Goal: Task Accomplishment & Management: Manage account settings

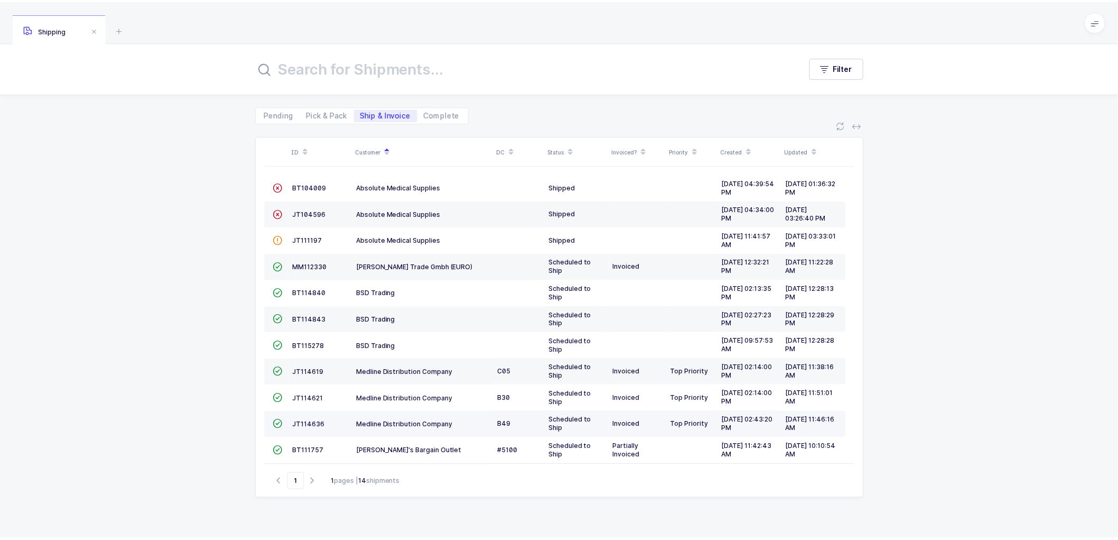
scroll to position [88, 0]
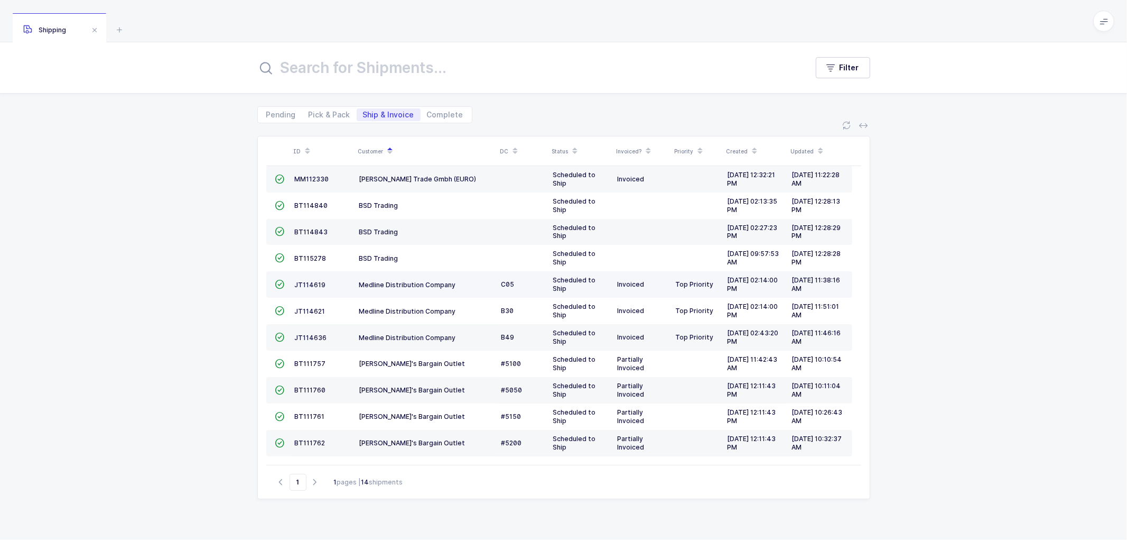
click at [310, 278] on td "JT114619" at bounding box center [323, 284] width 64 height 26
drag, startPoint x: 309, startPoint y: 280, endPoint x: 339, endPoint y: 280, distance: 30.1
click at [309, 279] on td "JT114619" at bounding box center [323, 284] width 64 height 26
click at [312, 282] on span "JT114619" at bounding box center [310, 285] width 31 height 8
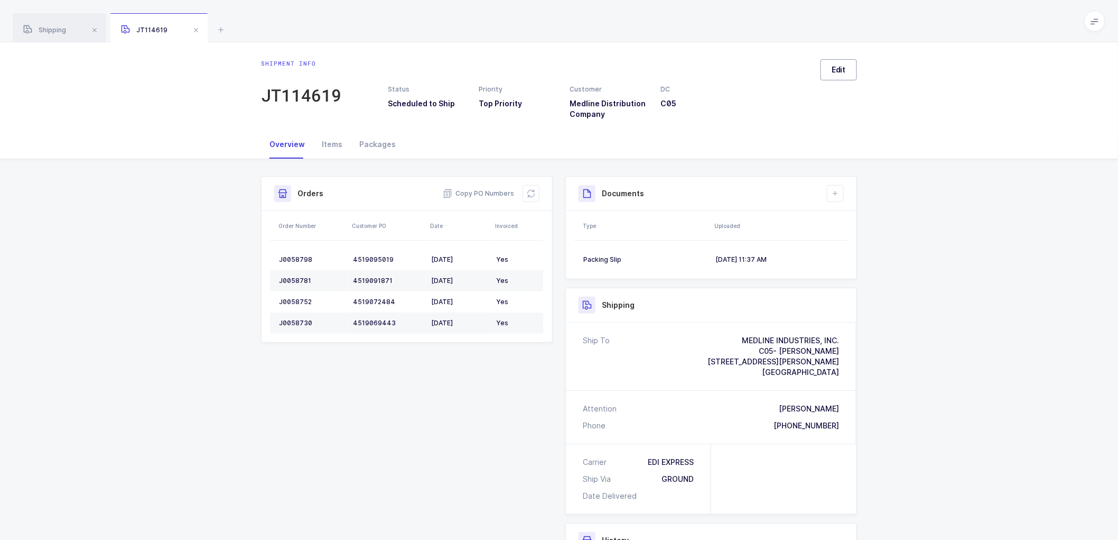
drag, startPoint x: 838, startPoint y: 66, endPoint x: 860, endPoint y: 82, distance: 27.6
click at [838, 66] on button "Edit" at bounding box center [839, 69] width 36 height 21
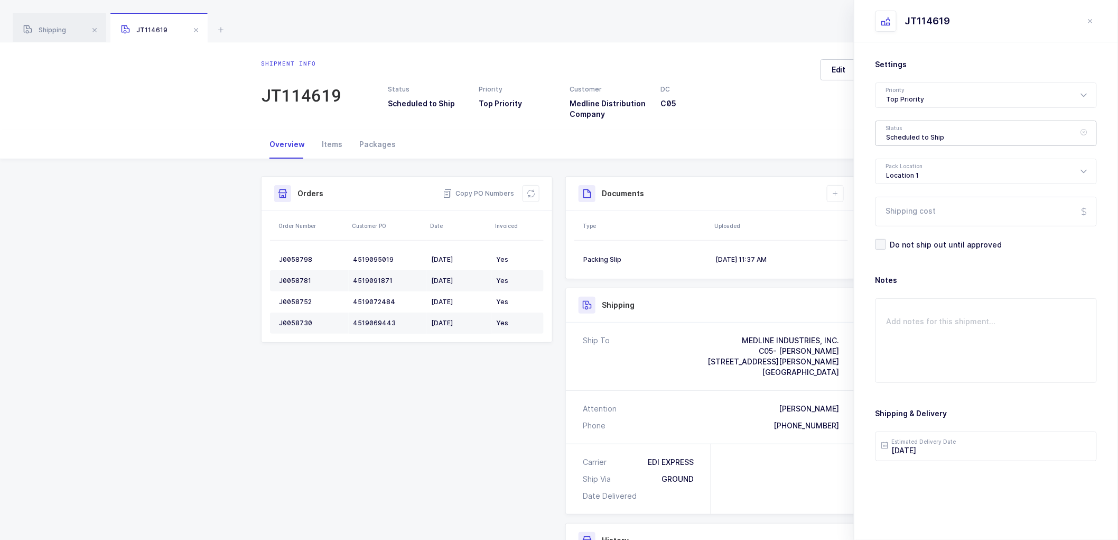
click at [897, 133] on div "Scheduled to Ship" at bounding box center [986, 133] width 221 height 25
click at [896, 214] on span "Shipped" at bounding box center [902, 214] width 30 height 9
type input "Shipped"
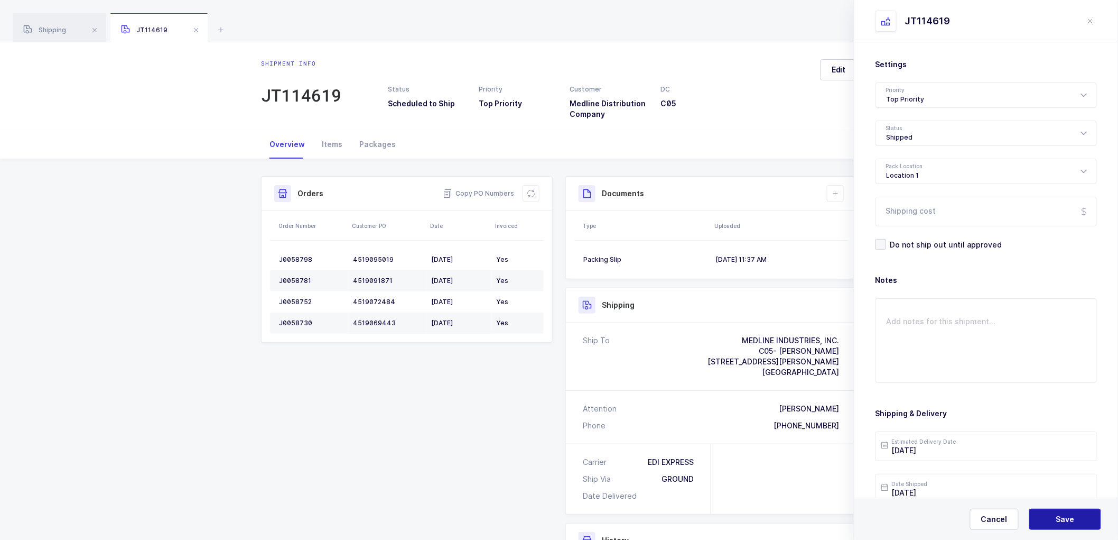
click at [1045, 524] on button "Save" at bounding box center [1066, 518] width 72 height 21
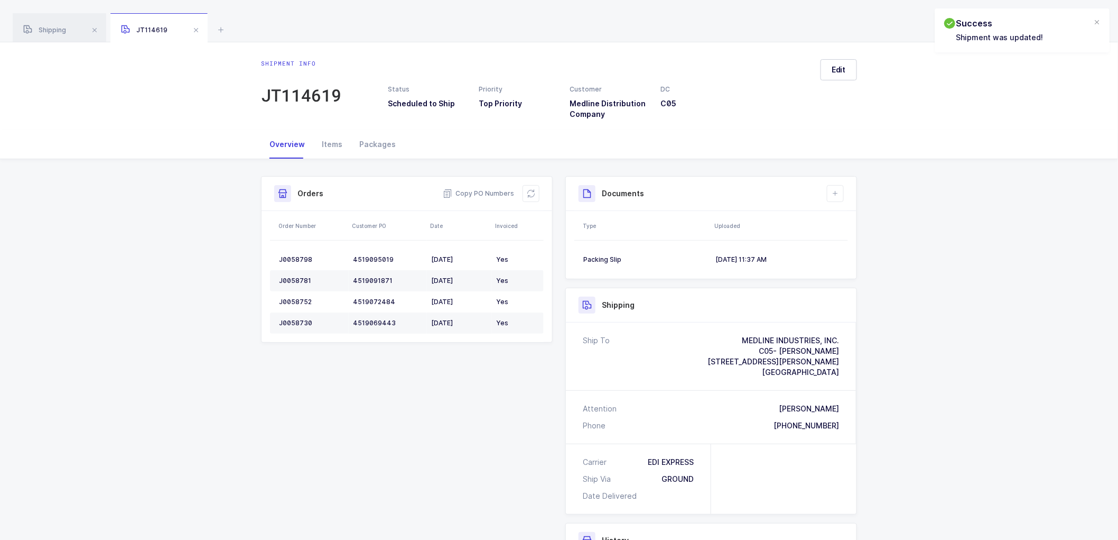
drag, startPoint x: 830, startPoint y: 201, endPoint x: 846, endPoint y: 197, distance: 16.4
click at [830, 202] on div "Documents Create Document Upload Document" at bounding box center [711, 194] width 291 height 34
click at [833, 194] on icon at bounding box center [835, 193] width 8 height 8
click at [854, 240] on li "Upload Document" at bounding box center [871, 240] width 79 height 17
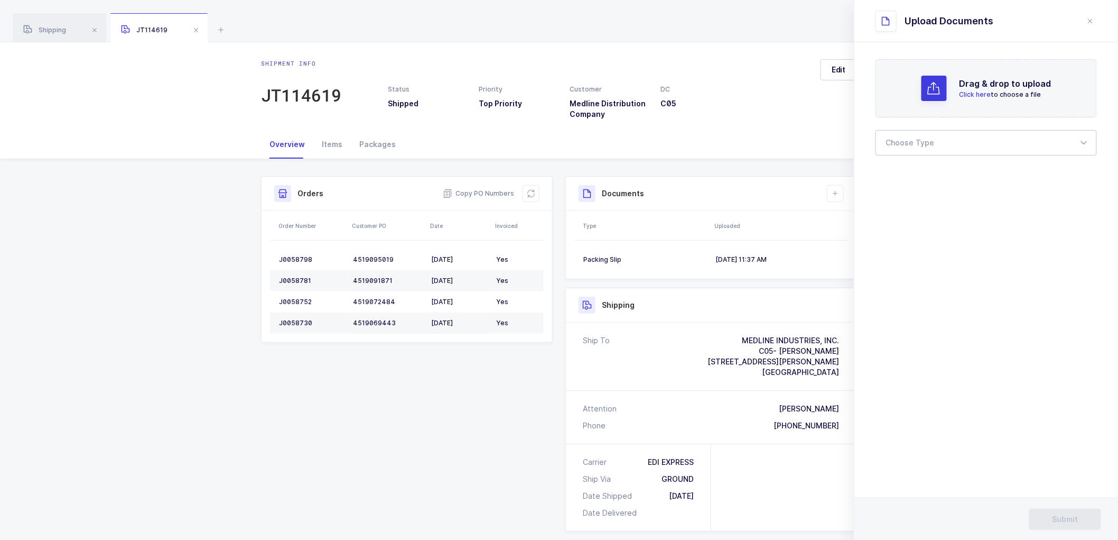
drag, startPoint x: 909, startPoint y: 141, endPoint x: 910, endPoint y: 151, distance: 10.1
click at [910, 141] on div at bounding box center [986, 142] width 221 height 25
drag, startPoint x: 901, startPoint y: 170, endPoint x: 984, endPoint y: 205, distance: 90.3
click at [901, 170] on li "Bill of Lading" at bounding box center [991, 176] width 221 height 17
type input "Bill of Lading"
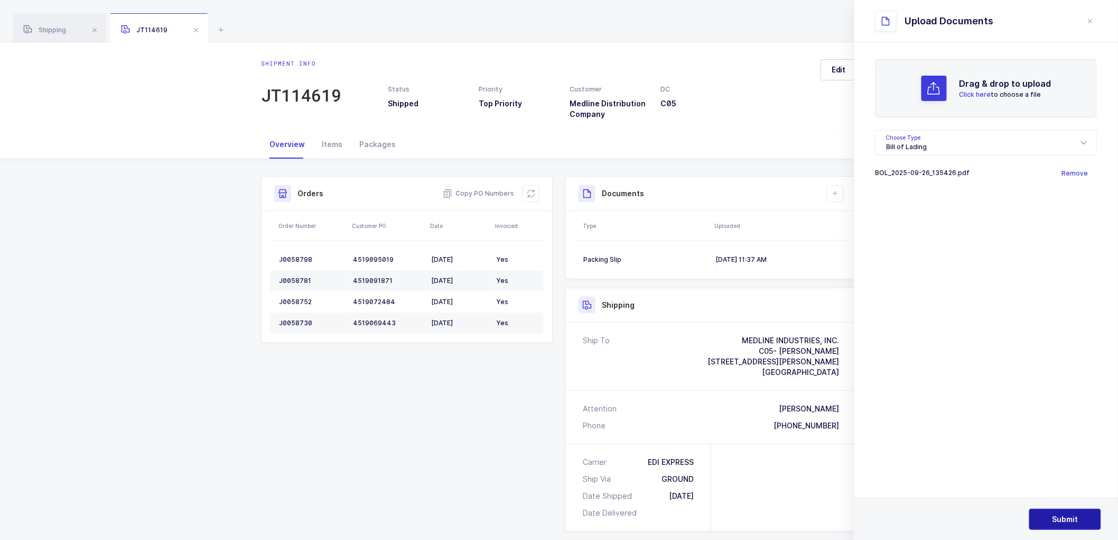
click at [1063, 514] on span "Submit" at bounding box center [1066, 519] width 26 height 11
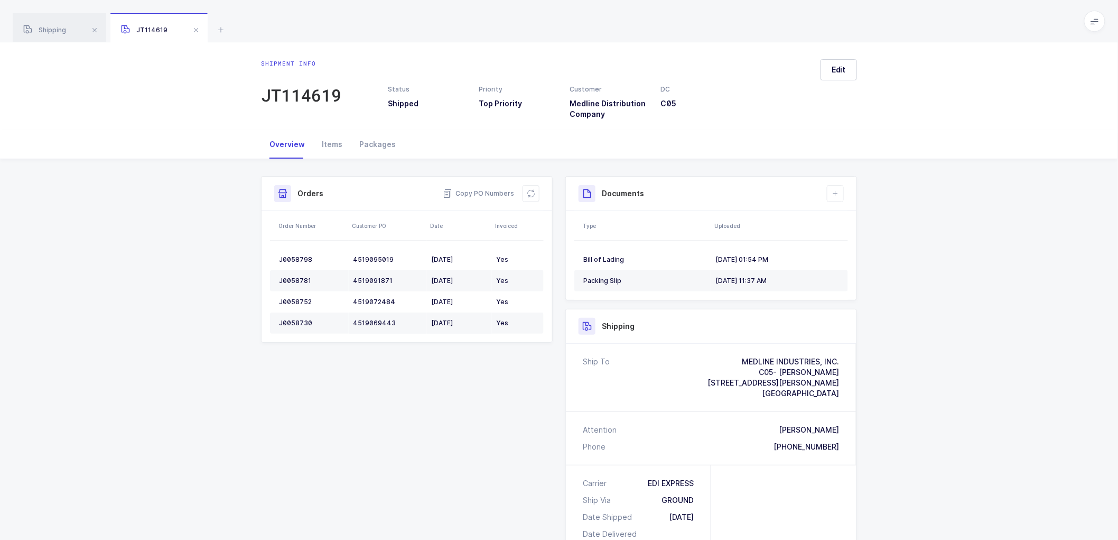
drag, startPoint x: 1005, startPoint y: 237, endPoint x: 974, endPoint y: 249, distance: 33.5
click at [1003, 238] on div "Shipment Info Shipment Number JT114619 Status Shipped Priority Top Priority Cus…" at bounding box center [559, 449] width 1118 height 581
click at [836, 62] on button "Edit" at bounding box center [839, 69] width 36 height 21
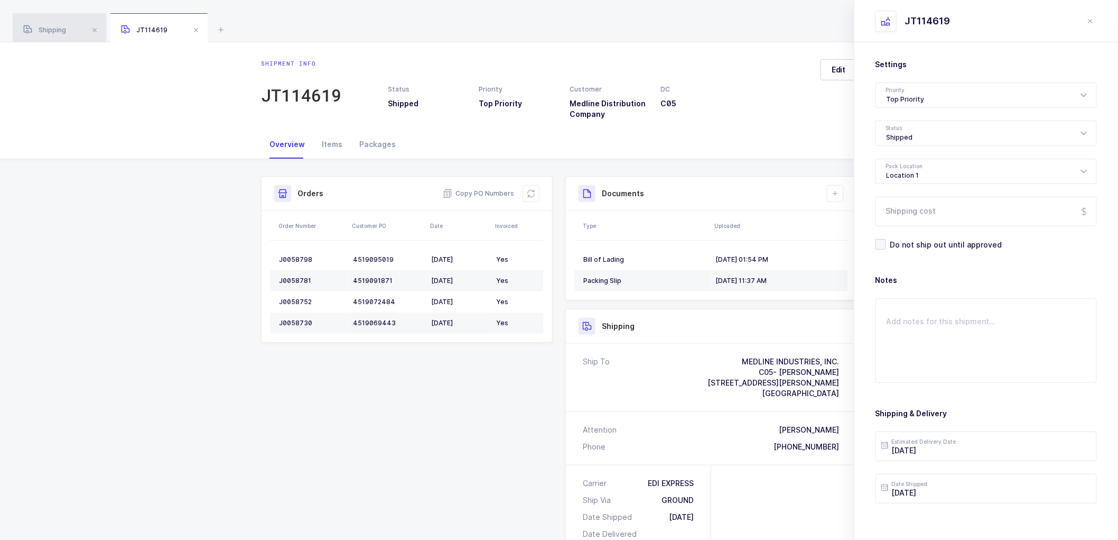
click at [47, 26] on span "Shipping" at bounding box center [44, 30] width 43 height 8
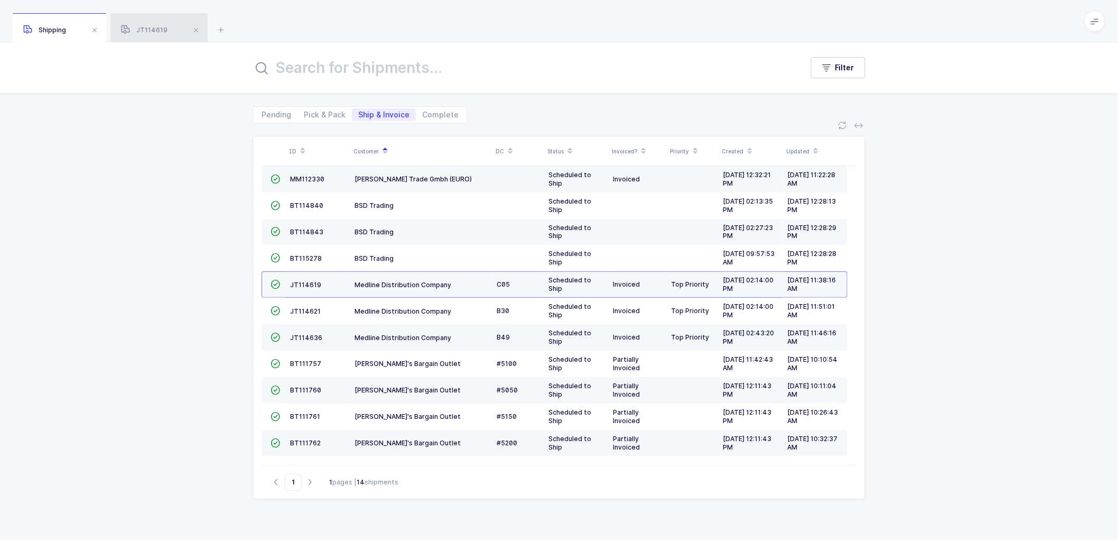
scroll to position [59, 0]
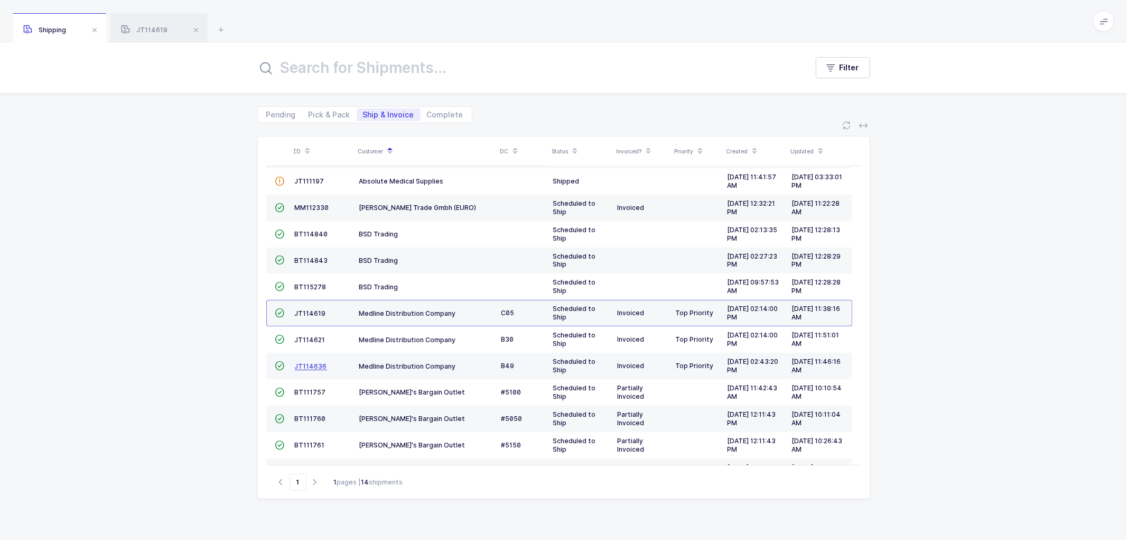
click at [320, 363] on span "JT114636" at bounding box center [311, 366] width 32 height 8
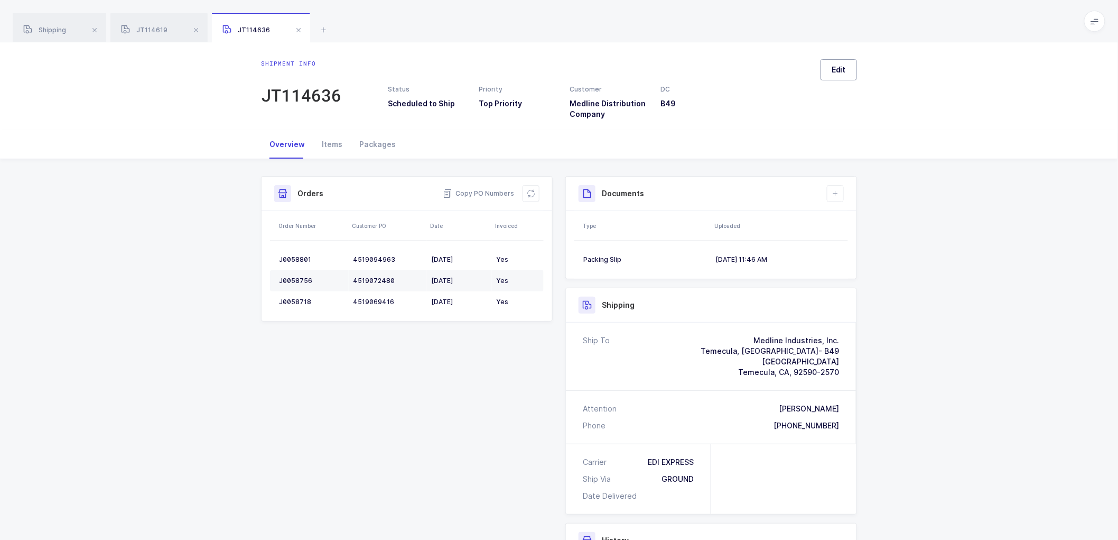
drag, startPoint x: 820, startPoint y: 74, endPoint x: 831, endPoint y: 75, distance: 10.6
click at [821, 73] on div "Edit" at bounding box center [834, 89] width 45 height 60
drag, startPoint x: 832, startPoint y: 65, endPoint x: 905, endPoint y: 89, distance: 76.7
click at [833, 66] on span "Edit" at bounding box center [839, 69] width 14 height 11
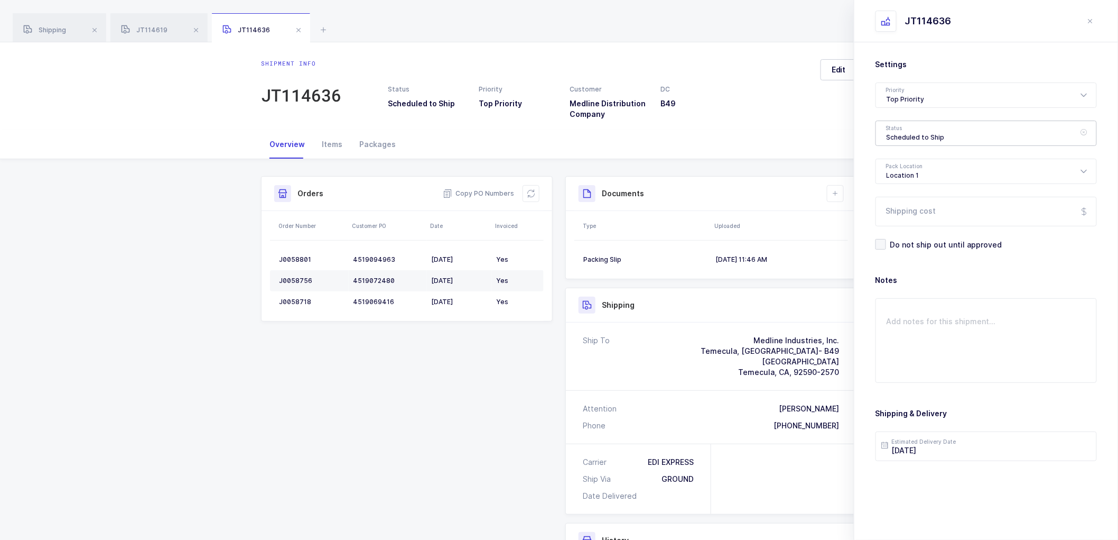
click at [906, 133] on div "Scheduled to Ship" at bounding box center [986, 133] width 221 height 25
click at [905, 214] on span "Shipped" at bounding box center [902, 214] width 30 height 9
type input "Shipped"
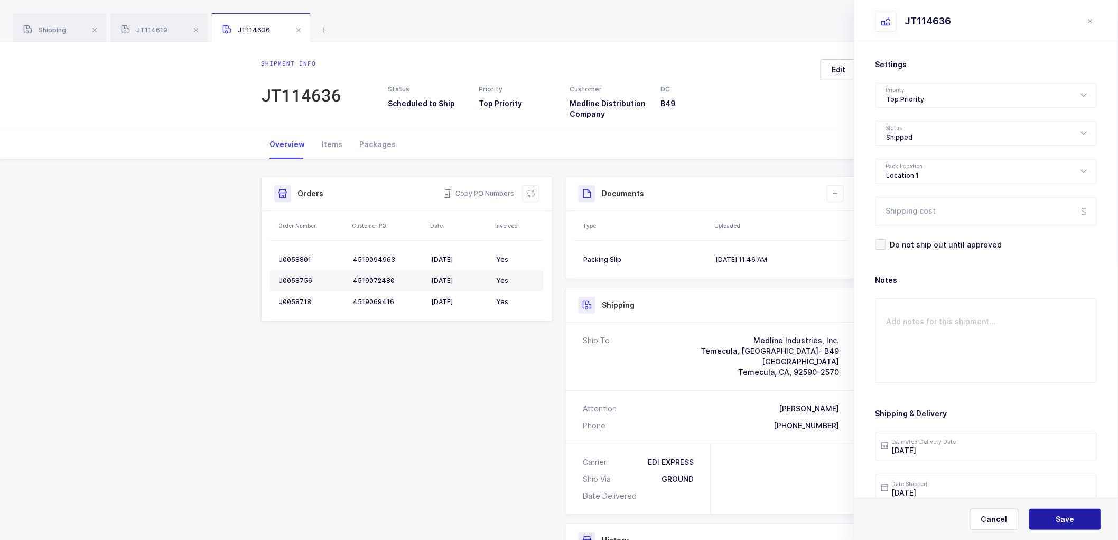
click at [1056, 516] on button "Save" at bounding box center [1066, 518] width 72 height 21
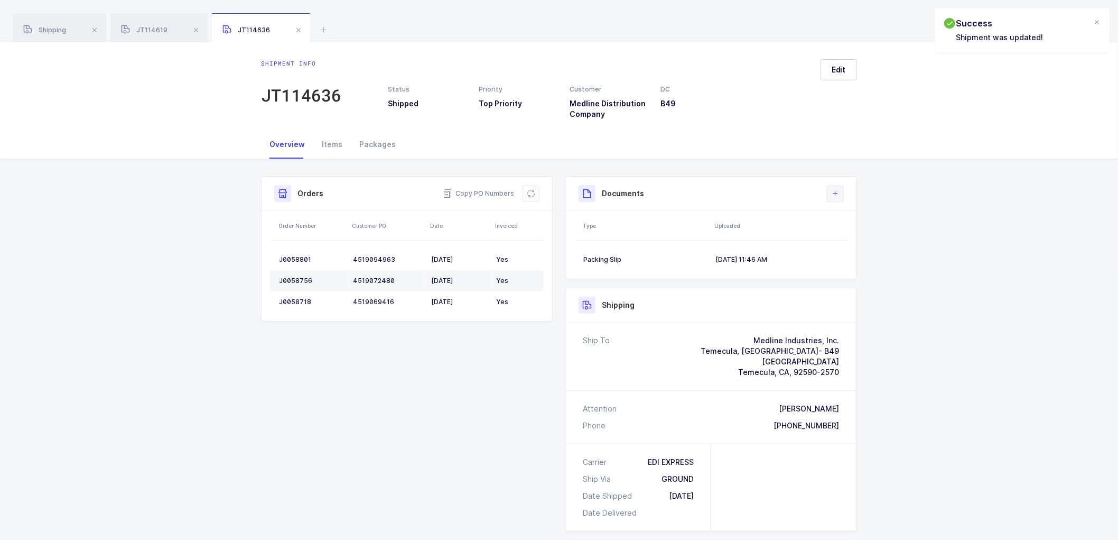
click at [833, 199] on button at bounding box center [835, 193] width 17 height 17
click at [850, 240] on li "Upload Document" at bounding box center [871, 240] width 79 height 17
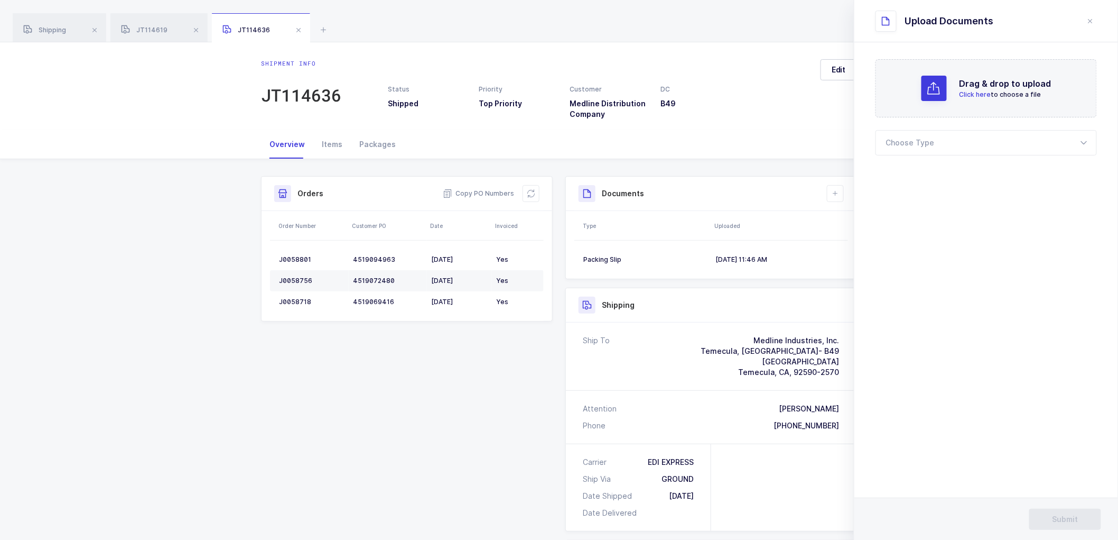
drag, startPoint x: 904, startPoint y: 141, endPoint x: 906, endPoint y: 156, distance: 16.1
click at [904, 141] on div at bounding box center [986, 142] width 221 height 25
click at [907, 172] on span "Bill of Lading" at bounding box center [911, 175] width 48 height 9
type input "Bill of Lading"
click at [1065, 511] on button "Submit" at bounding box center [1066, 518] width 72 height 21
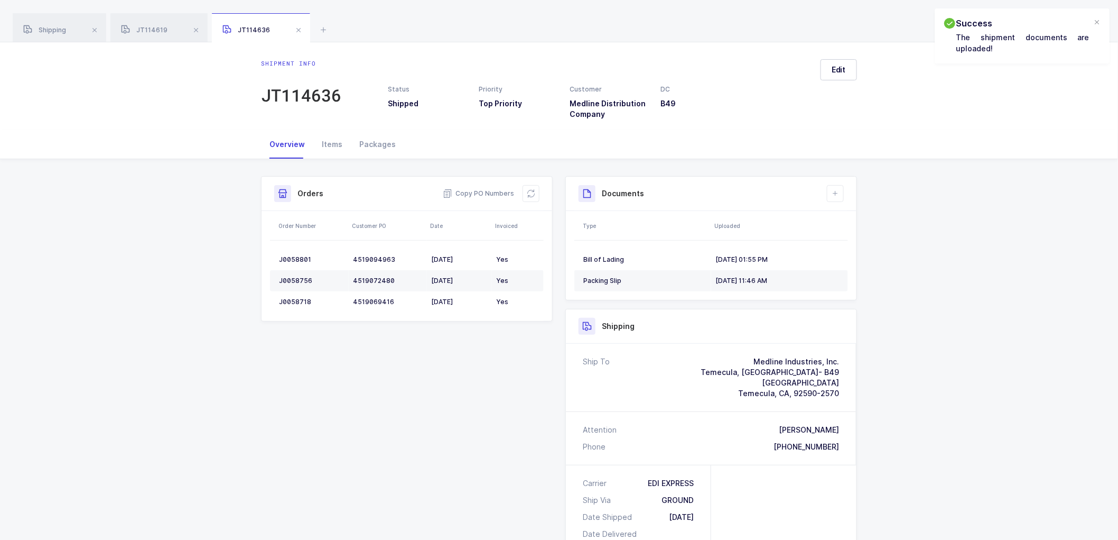
click at [295, 31] on span at bounding box center [298, 30] width 13 height 13
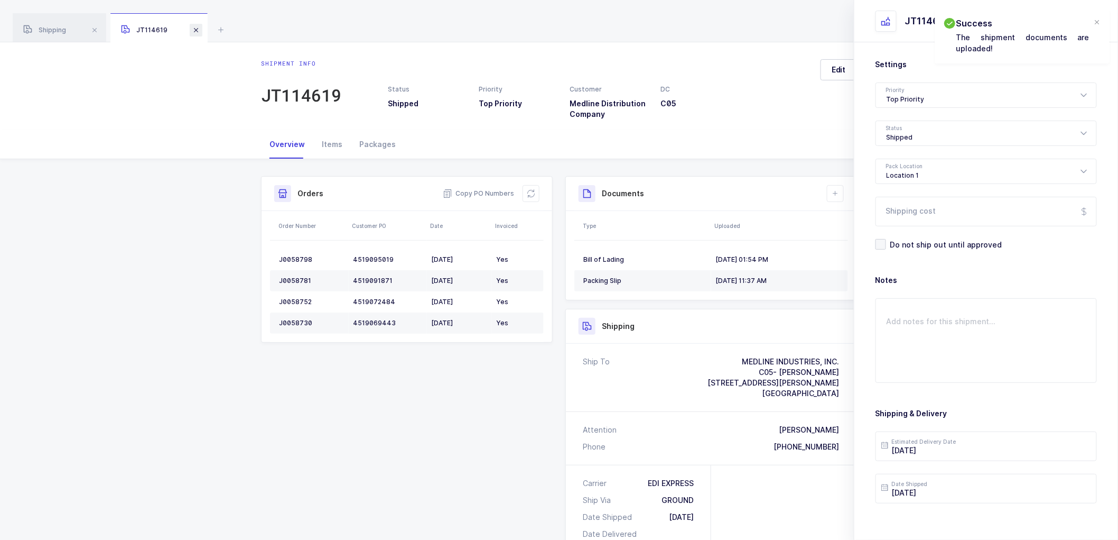
click at [193, 25] on span at bounding box center [196, 30] width 13 height 13
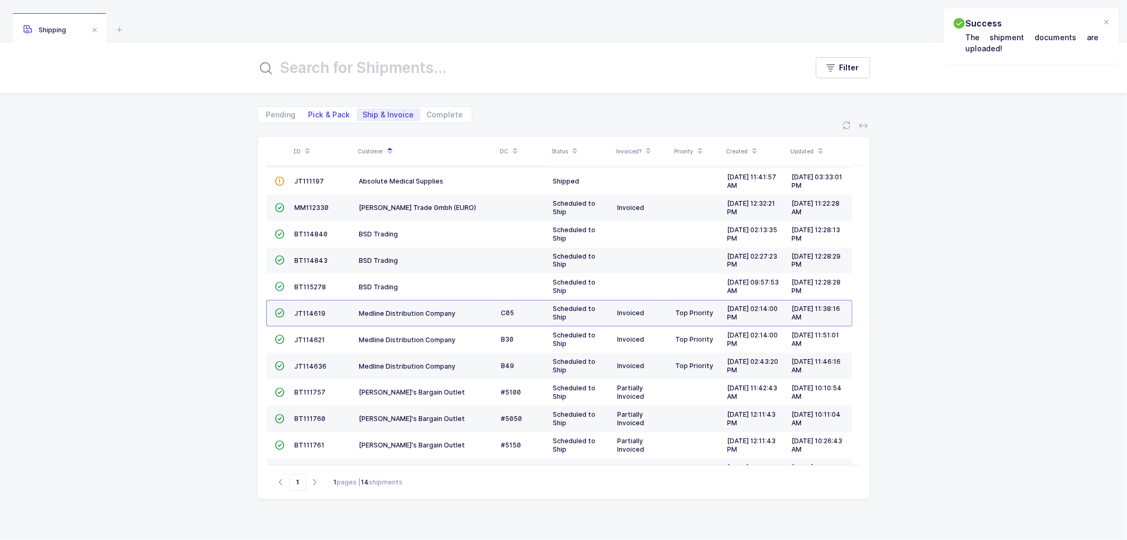
click at [307, 112] on span "Pick & Pack" at bounding box center [329, 114] width 54 height 13
click at [307, 112] on input "Pick & Pack" at bounding box center [305, 111] width 7 height 7
radio input "true"
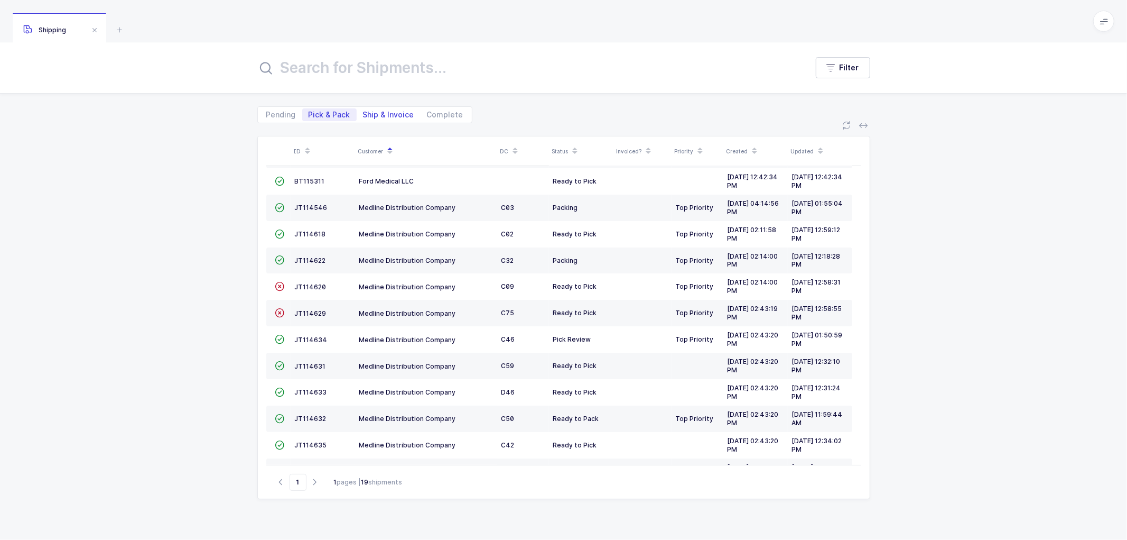
click at [384, 111] on span "Ship & Invoice" at bounding box center [388, 114] width 51 height 7
click at [364, 110] on input "Ship & Invoice" at bounding box center [360, 111] width 7 height 7
radio input "true"
radio input "false"
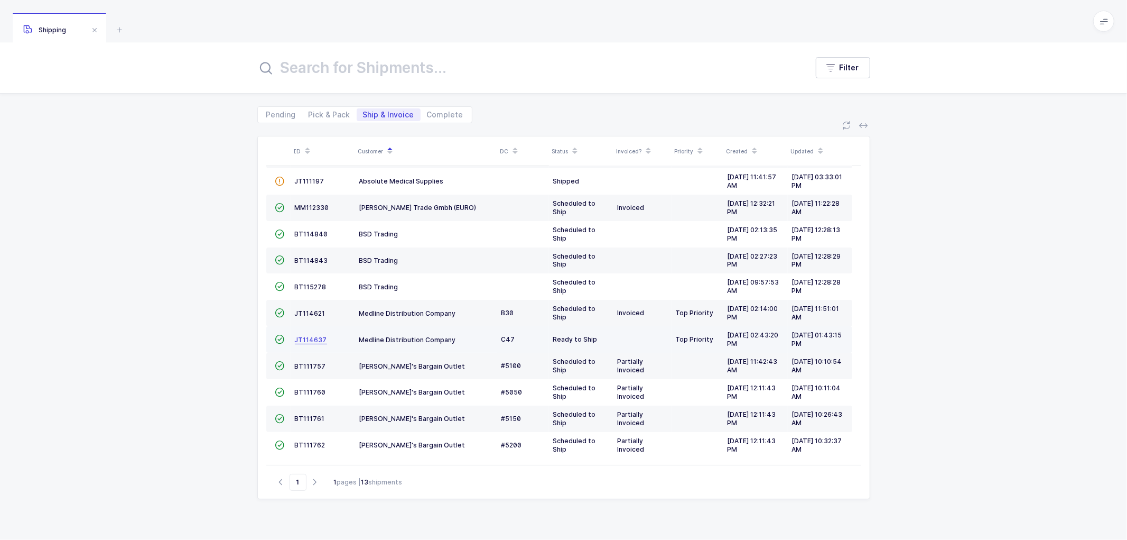
click at [312, 338] on span "JT114637" at bounding box center [311, 340] width 32 height 8
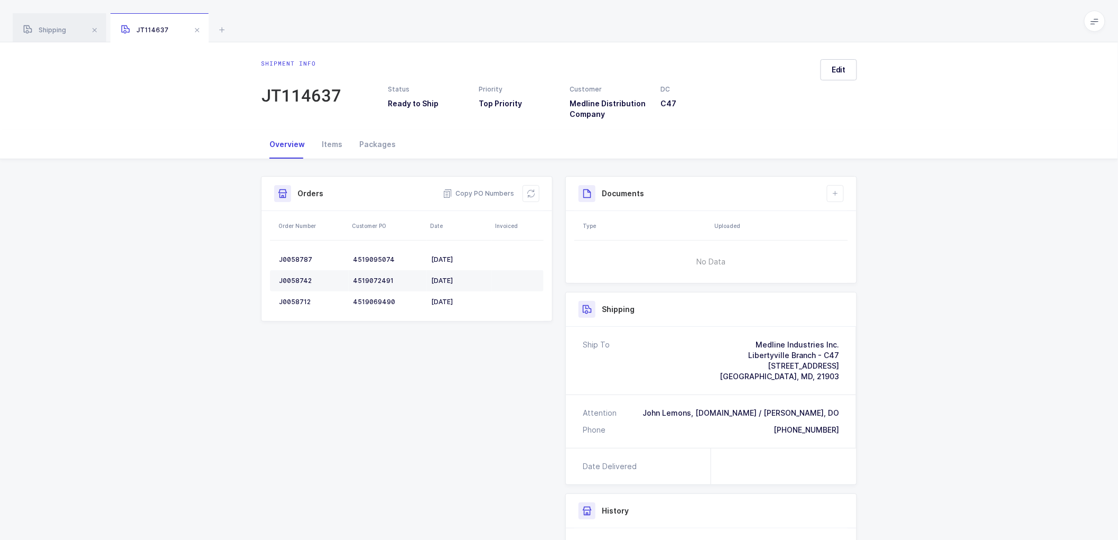
click at [827, 376] on span "[GEOGRAPHIC_DATA], MD, 21903" at bounding box center [779, 376] width 119 height 9
copy span "21903"
click at [367, 144] on div "Packages" at bounding box center [377, 144] width 53 height 29
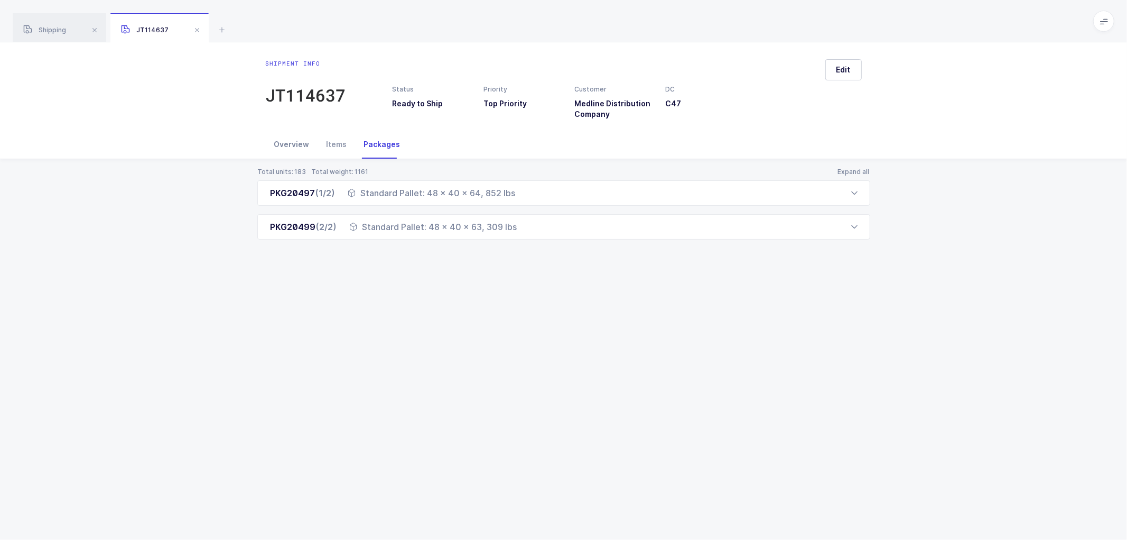
click at [293, 138] on div "Overview" at bounding box center [292, 144] width 52 height 29
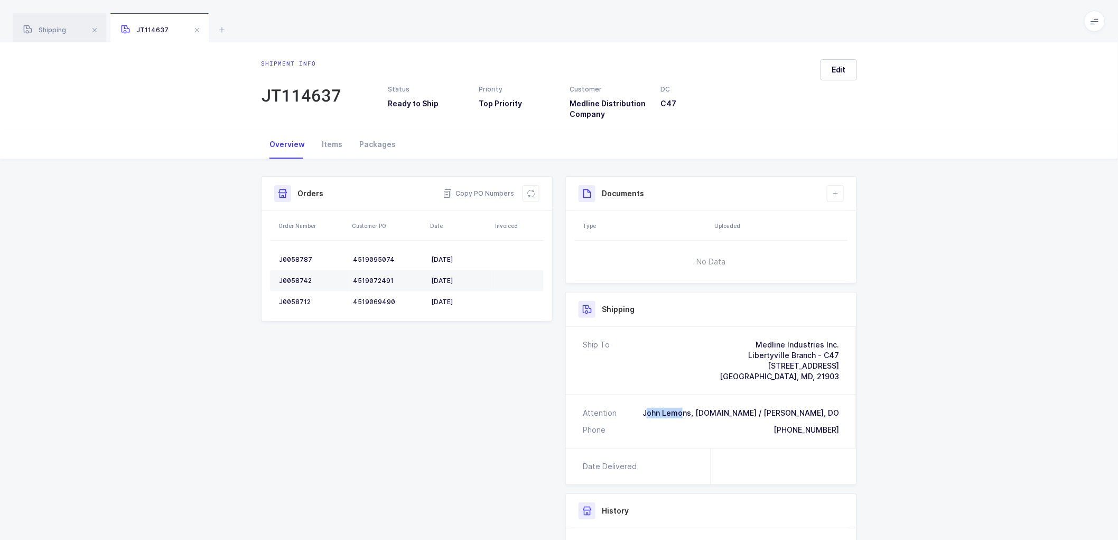
drag, startPoint x: 693, startPoint y: 412, endPoint x: 711, endPoint y: 414, distance: 18.6
click at [729, 416] on div "John Lemons, [DOMAIN_NAME] / [PERSON_NAME], DO" at bounding box center [741, 412] width 197 height 11
drag, startPoint x: 694, startPoint y: 413, endPoint x: 700, endPoint y: 414, distance: 6.4
click at [695, 413] on div "John Lemons, [DOMAIN_NAME] / [PERSON_NAME], DO" at bounding box center [741, 412] width 197 height 11
click at [700, 414] on div "John Lemons, [DOMAIN_NAME] / [PERSON_NAME], DO" at bounding box center [741, 412] width 197 height 11
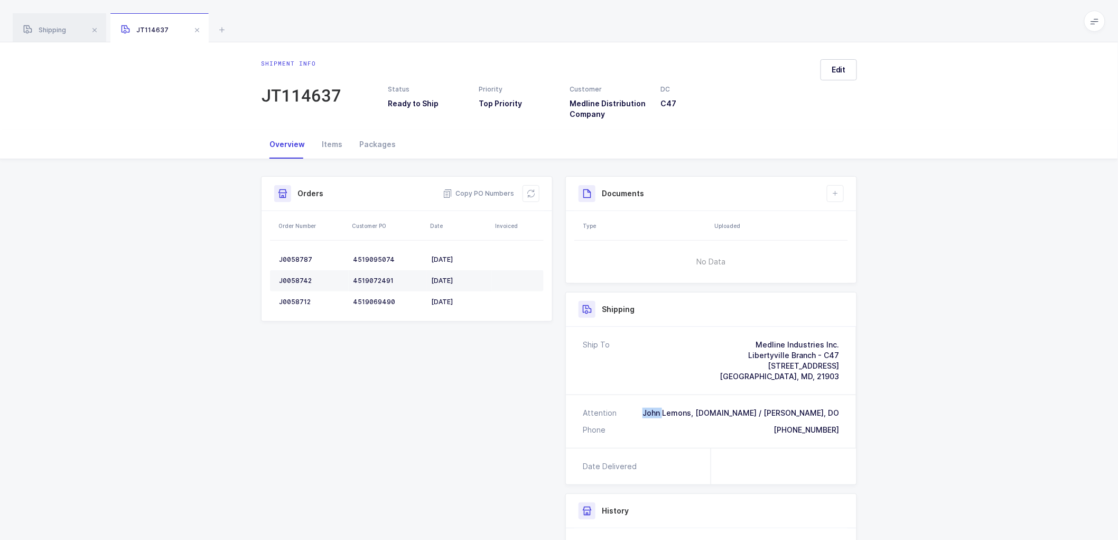
click at [700, 414] on div "John Lemons, [DOMAIN_NAME] / [PERSON_NAME], DO" at bounding box center [741, 412] width 197 height 11
drag, startPoint x: 754, startPoint y: 415, endPoint x: 726, endPoint y: 411, distance: 28.3
click at [753, 415] on div "John Lemons, [DOMAIN_NAME] / [PERSON_NAME], DO" at bounding box center [741, 412] width 197 height 11
click at [722, 416] on div "John Lemons, [DOMAIN_NAME] / [PERSON_NAME], DO" at bounding box center [741, 412] width 197 height 11
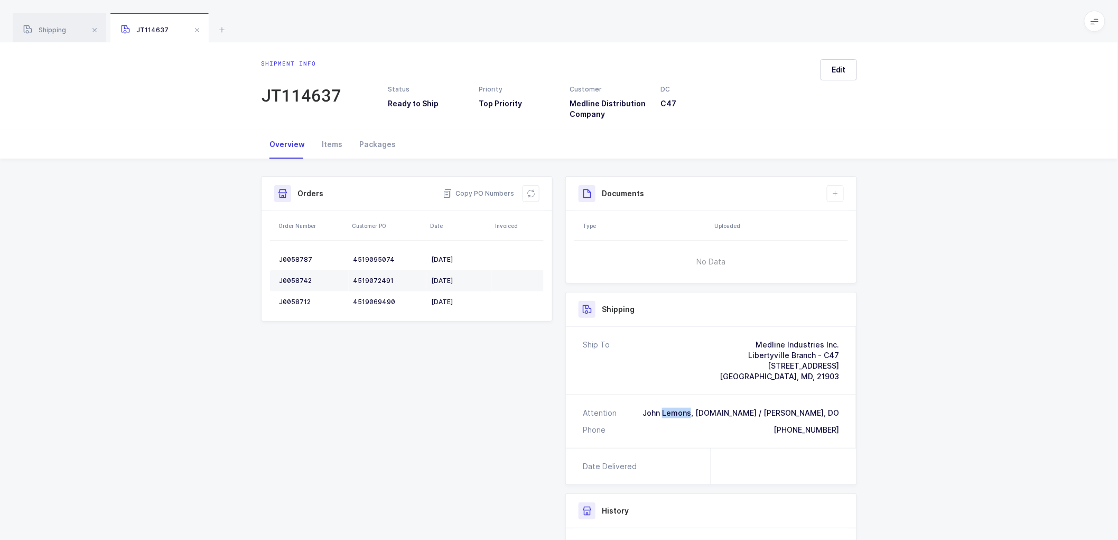
copy div "Lemons"
drag, startPoint x: 777, startPoint y: 428, endPoint x: 850, endPoint y: 444, distance: 74.2
click at [850, 444] on div "Attention John Lemons, [DOMAIN_NAME] / [PERSON_NAME], DO Phone [PHONE_NUMBER]" at bounding box center [711, 421] width 291 height 53
copy div "[PHONE_NUMBER]"
click at [479, 192] on span "Copy PO Numbers" at bounding box center [478, 193] width 71 height 11
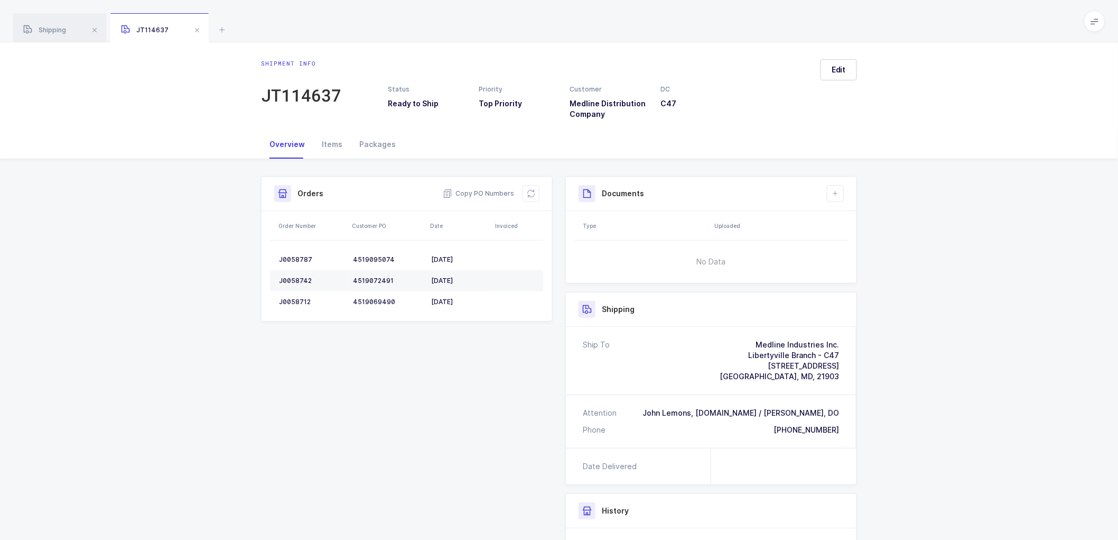
drag, startPoint x: 181, startPoint y: 246, endPoint x: 203, endPoint y: 238, distance: 24.1
click at [184, 245] on div "Shipment Info Shipment Number JT114637 Status Ready to Ship Priority Top Priori…" at bounding box center [559, 427] width 1118 height 537
click at [300, 256] on div "J0058787" at bounding box center [312, 259] width 66 height 8
copy div "J0058787"
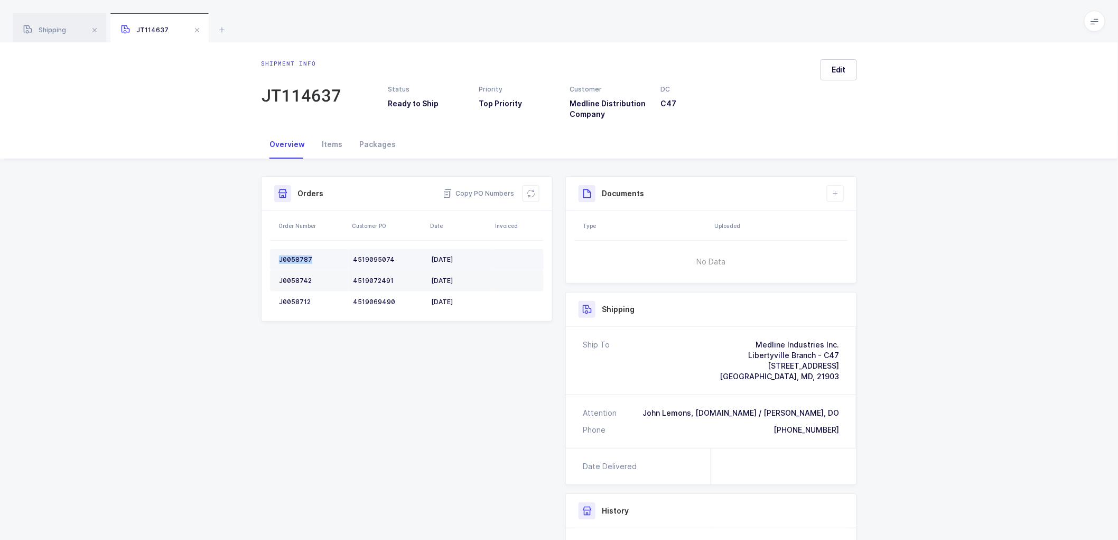
click at [294, 254] on td "J0058787" at bounding box center [309, 259] width 79 height 21
click at [293, 254] on td "J0058787" at bounding box center [309, 259] width 79 height 21
copy div "J0058787"
click at [293, 283] on div "J0058742" at bounding box center [312, 280] width 66 height 8
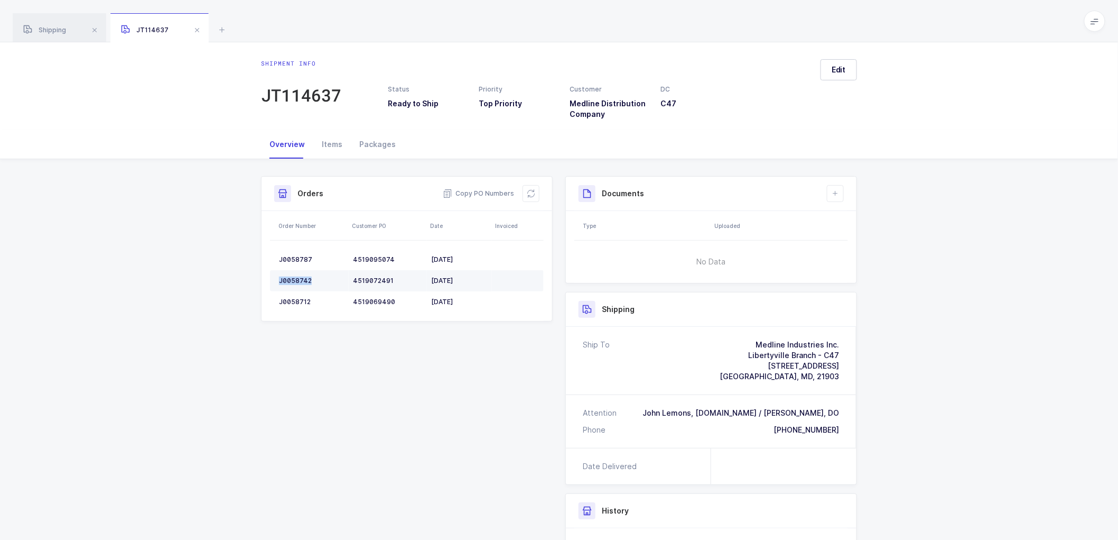
copy div "J0058742"
click at [292, 298] on div "J0058712" at bounding box center [312, 302] width 66 height 8
copy div "J0058712"
click at [531, 197] on icon at bounding box center [531, 193] width 8 height 8
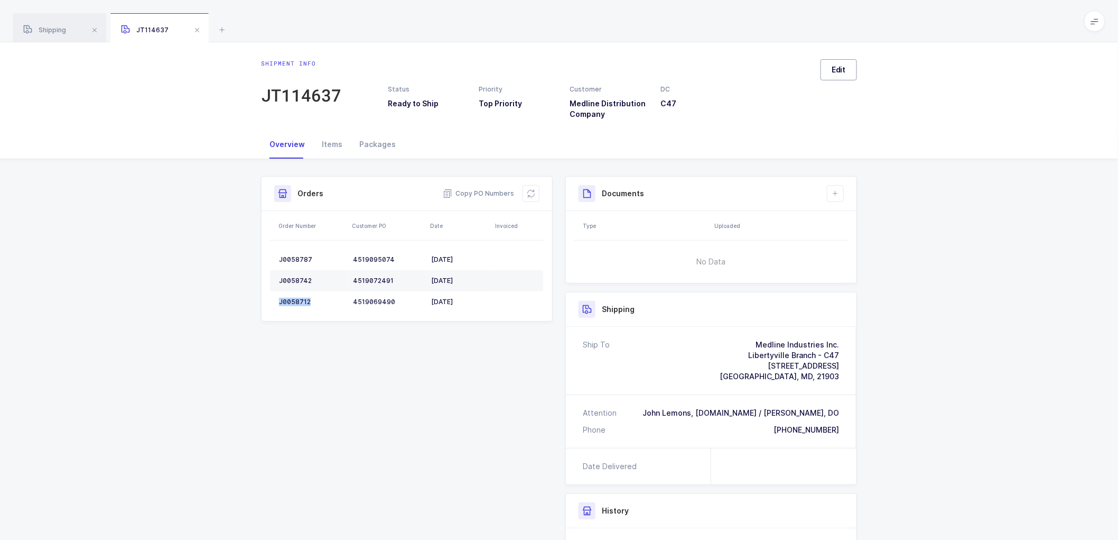
click at [836, 79] on button "Edit" at bounding box center [839, 69] width 36 height 21
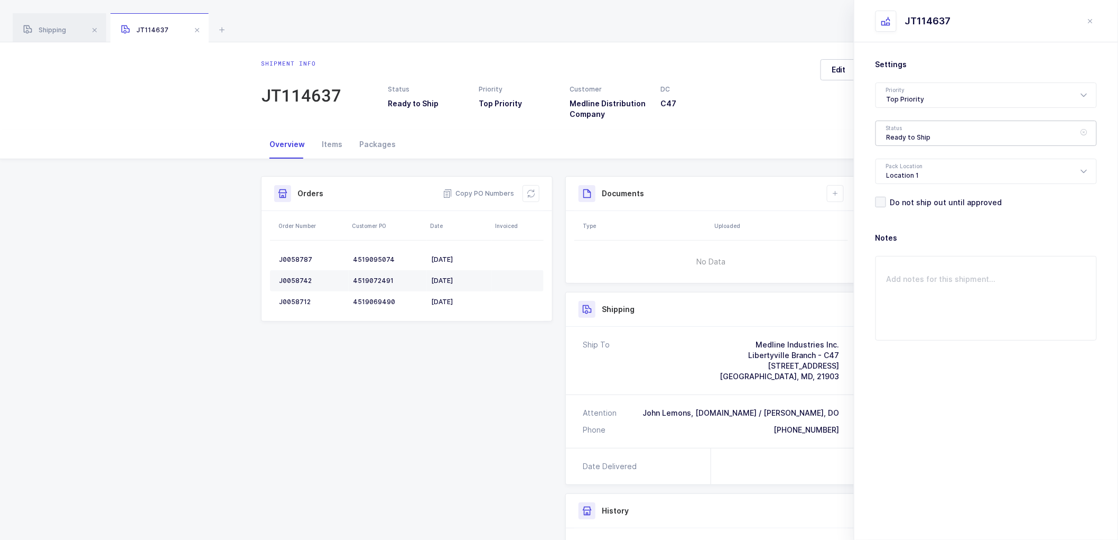
click at [894, 131] on div "Ready to Ship" at bounding box center [986, 133] width 221 height 25
click at [905, 194] on span "Scheduled to Ship" at bounding box center [920, 197] width 67 height 9
type input "Scheduled to Ship"
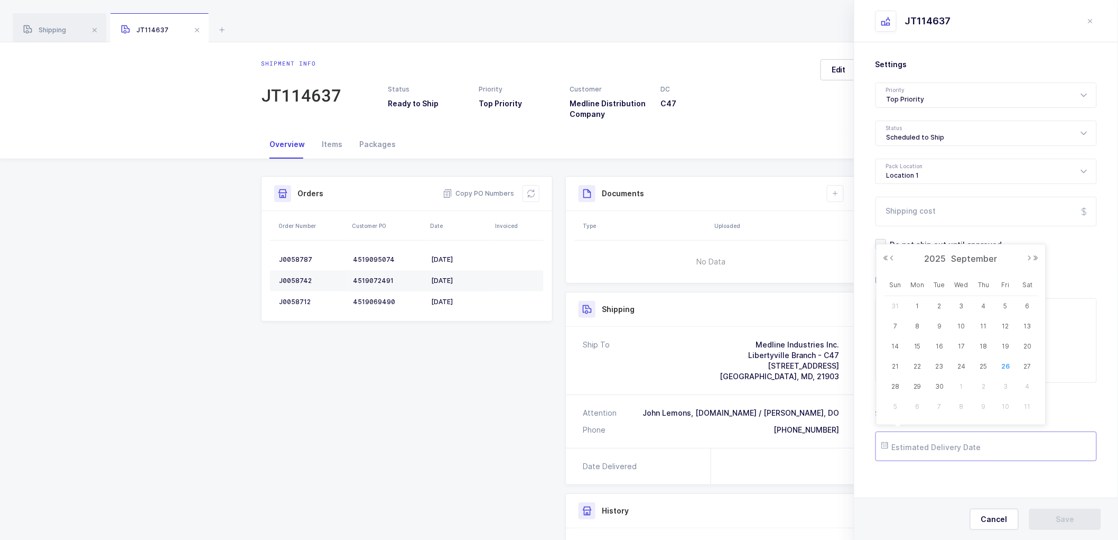
click at [935, 444] on input "text" at bounding box center [986, 446] width 221 height 30
drag, startPoint x: 918, startPoint y: 384, endPoint x: 947, endPoint y: 390, distance: 30.1
click at [919, 384] on span "29" at bounding box center [918, 386] width 13 height 13
type input "[DATE]"
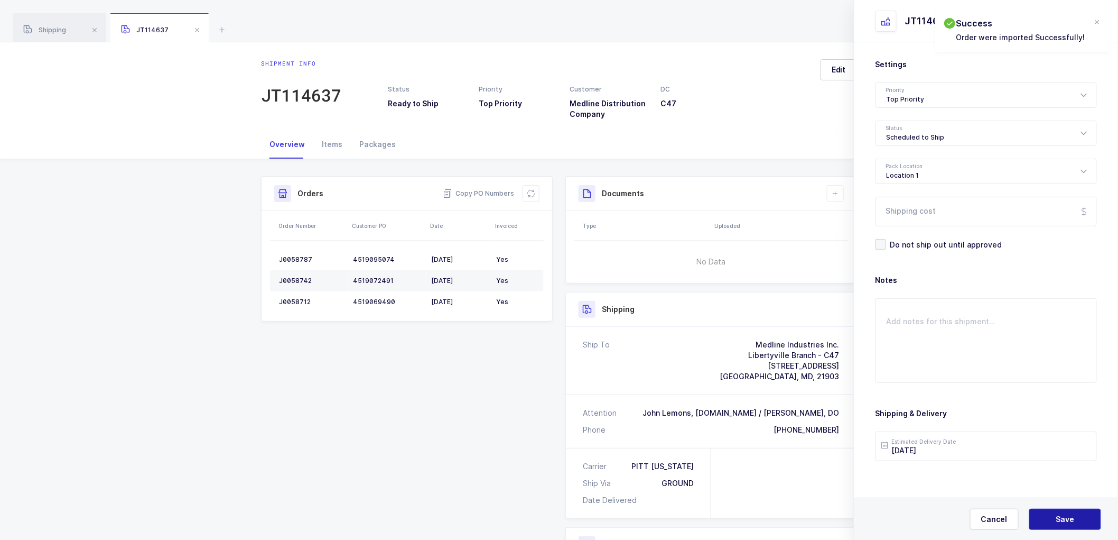
click at [1070, 513] on button "Save" at bounding box center [1066, 518] width 72 height 21
click at [832, 196] on icon at bounding box center [835, 193] width 8 height 8
click at [844, 216] on li "Create Document" at bounding box center [871, 223] width 79 height 17
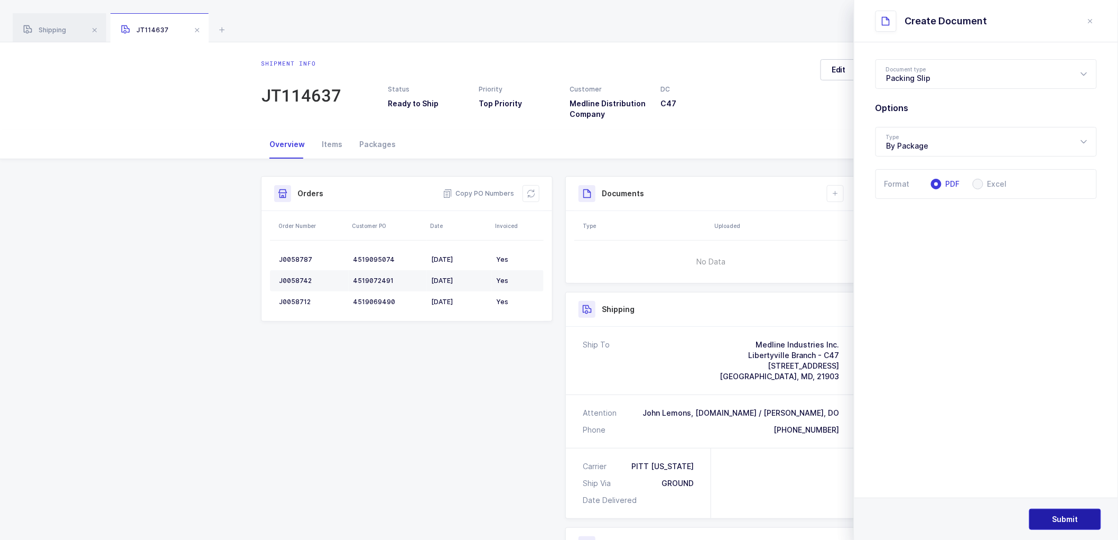
click at [1061, 516] on span "Submit" at bounding box center [1066, 519] width 26 height 11
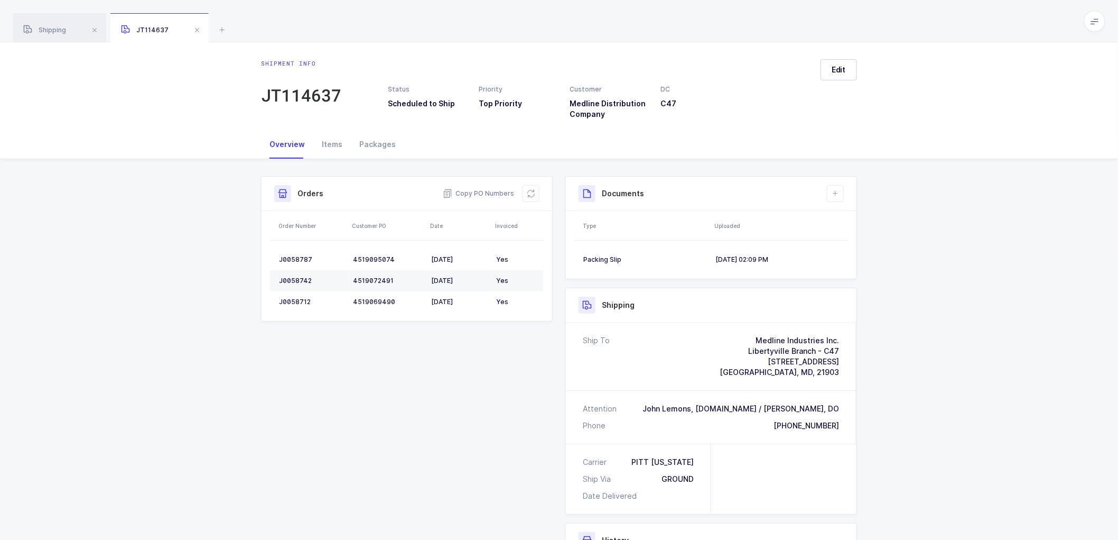
drag, startPoint x: 49, startPoint y: 27, endPoint x: 327, endPoint y: 75, distance: 281.5
click at [52, 27] on span "Shipping" at bounding box center [44, 30] width 43 height 8
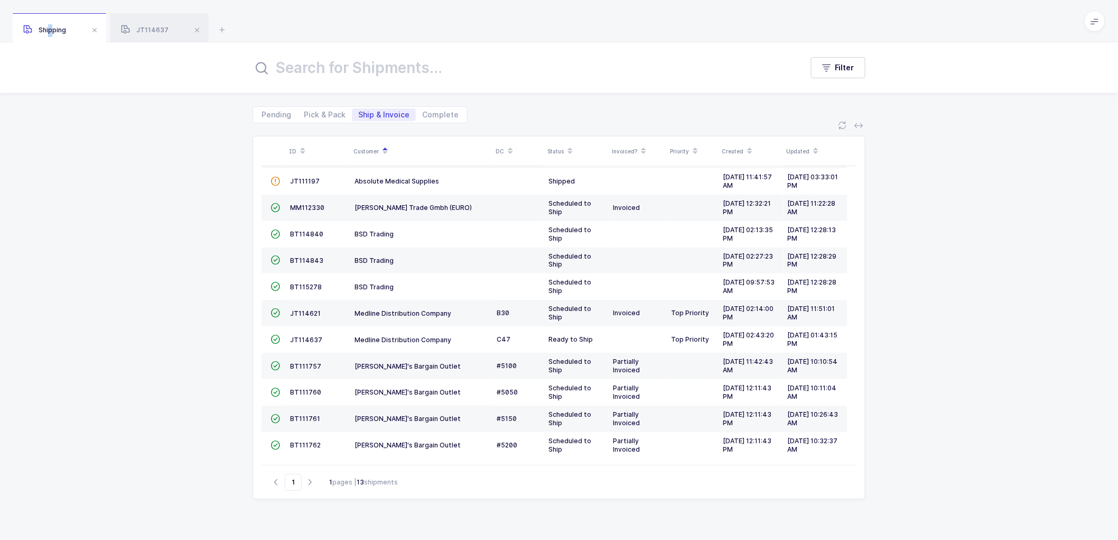
scroll to position [33, 0]
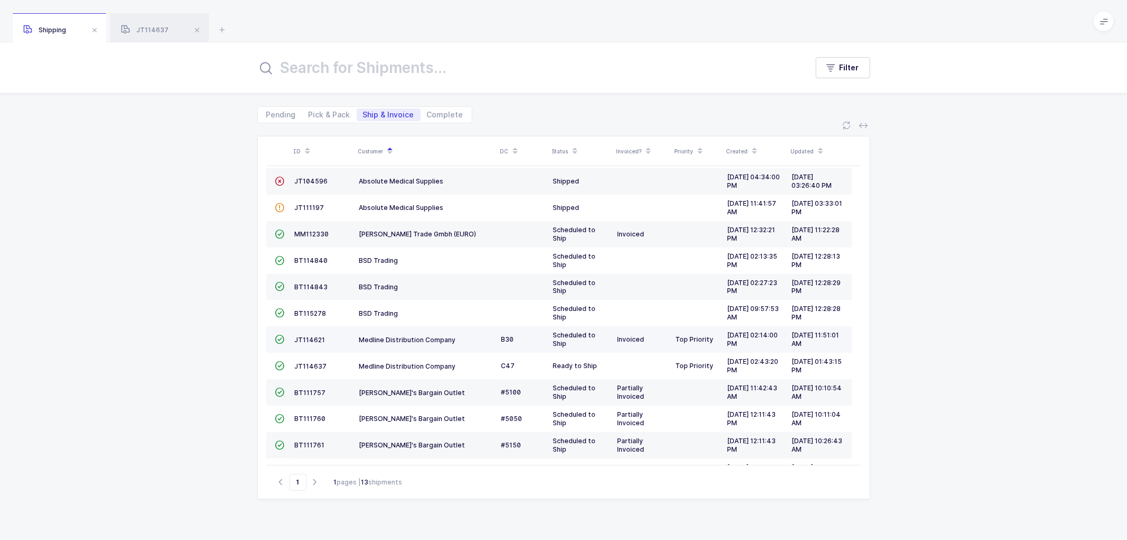
click at [308, 335] on td "JT114621" at bounding box center [323, 339] width 64 height 26
click at [309, 336] on span "JT114621" at bounding box center [310, 340] width 31 height 8
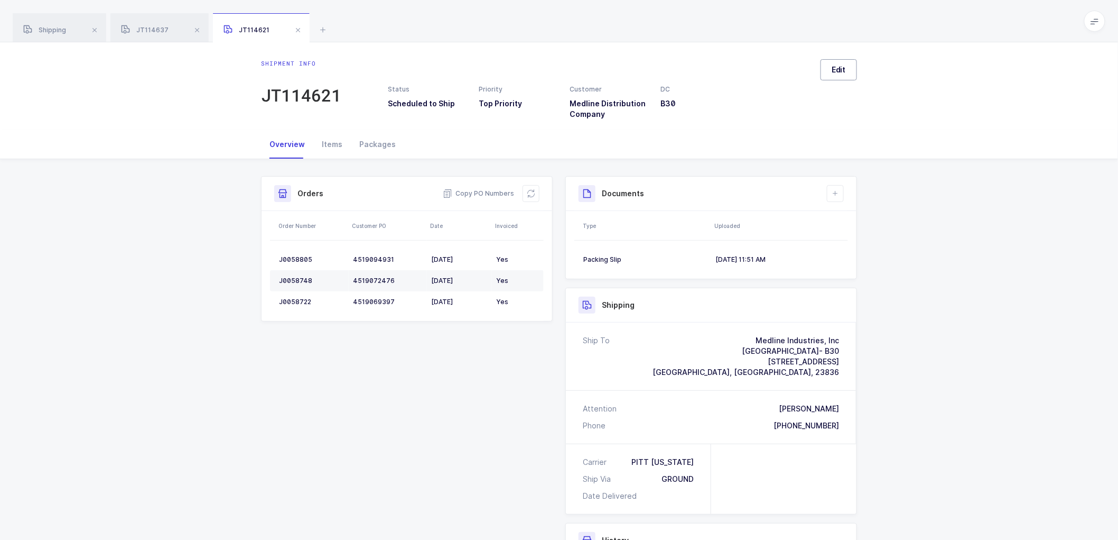
click at [839, 72] on span "Edit" at bounding box center [839, 69] width 14 height 11
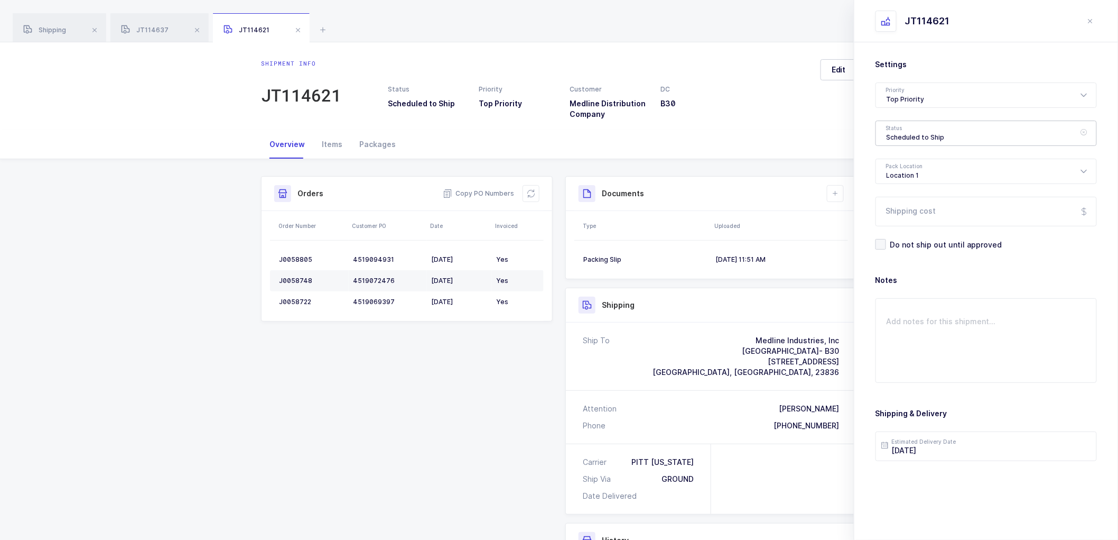
click at [904, 134] on div "Scheduled to Ship" at bounding box center [986, 133] width 221 height 25
click at [912, 215] on span "Shipped" at bounding box center [902, 214] width 30 height 9
type input "Shipped"
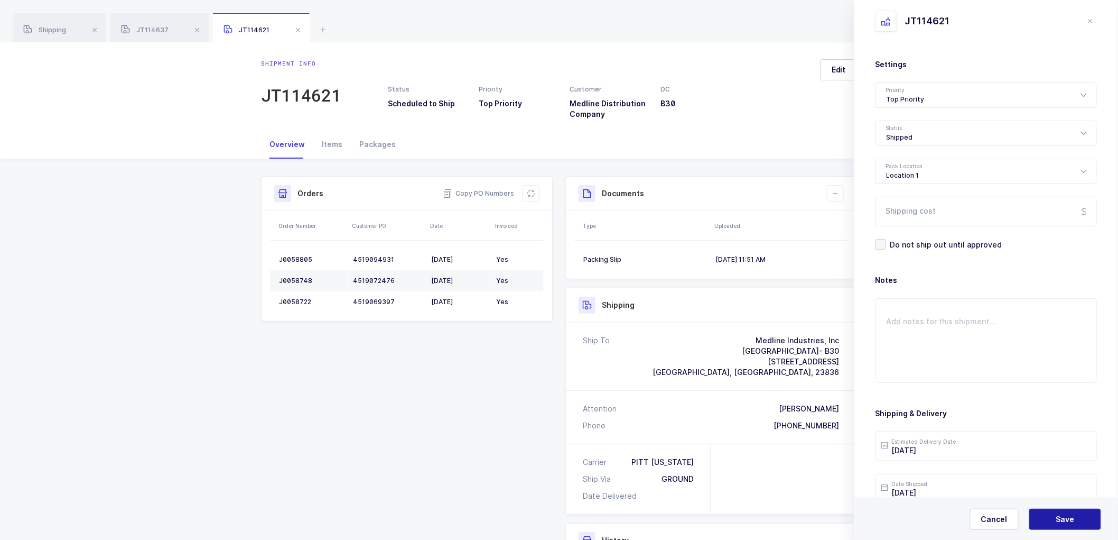
click at [1048, 523] on button "Save" at bounding box center [1066, 518] width 72 height 21
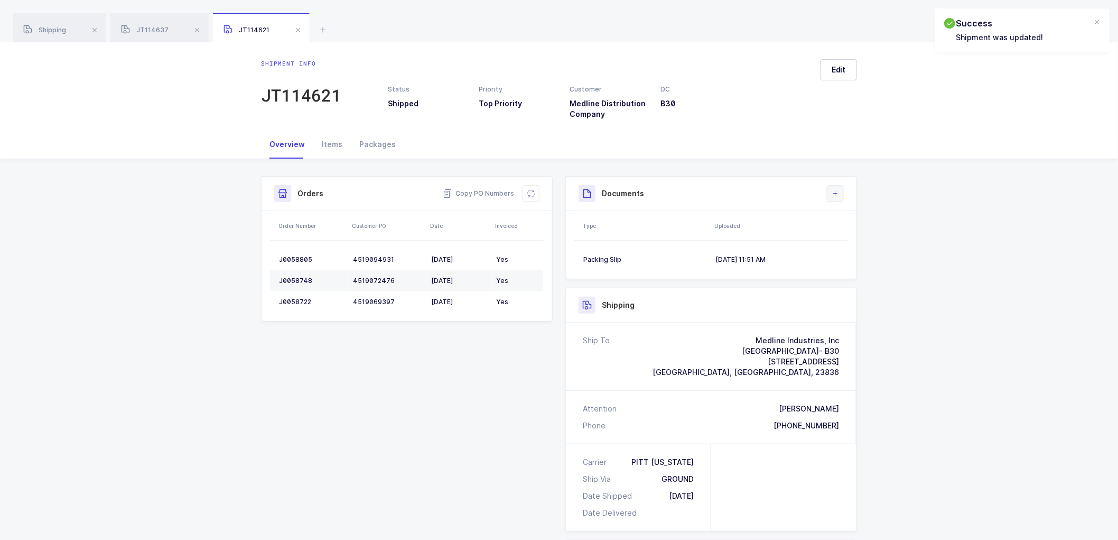
click at [836, 187] on button at bounding box center [835, 193] width 17 height 17
click at [860, 239] on li "Upload Document" at bounding box center [871, 240] width 79 height 17
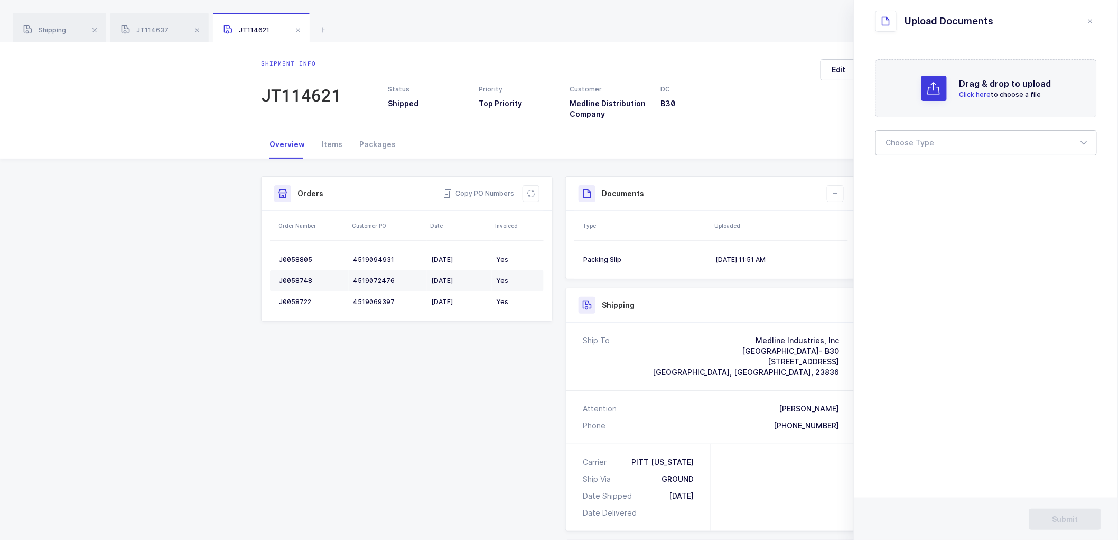
click at [916, 133] on div at bounding box center [986, 142] width 221 height 25
click at [915, 173] on span "Bill of Lading" at bounding box center [911, 175] width 48 height 9
type input "Bill of Lading"
drag, startPoint x: 987, startPoint y: 287, endPoint x: 1103, endPoint y: 199, distance: 145.6
click at [988, 286] on section "Drag & drop to upload Click here to choose a file Choose Type Bill of Lading Bi…" at bounding box center [987, 290] width 264 height 497
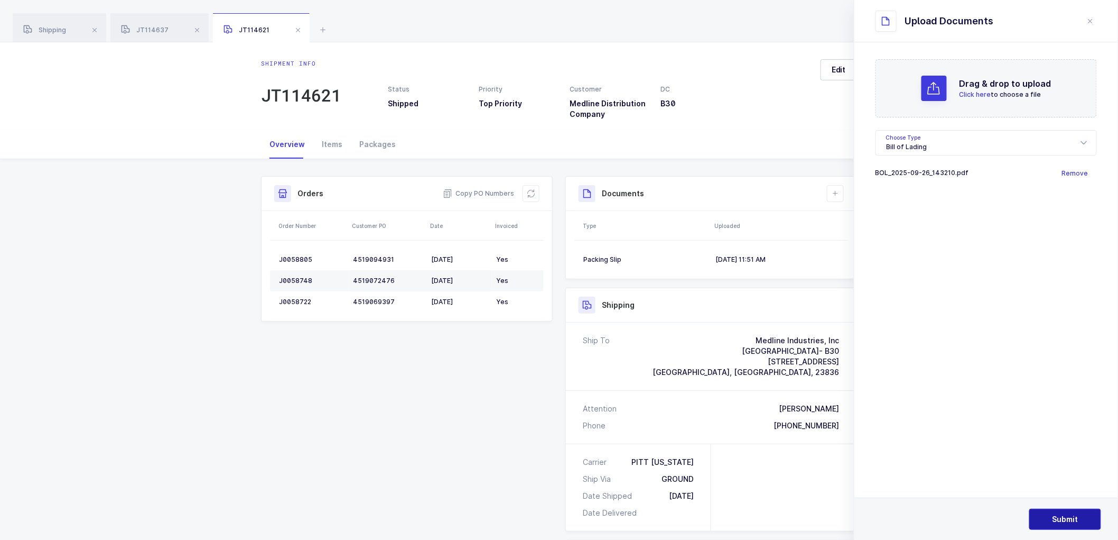
click at [1059, 513] on button "Submit" at bounding box center [1066, 518] width 72 height 21
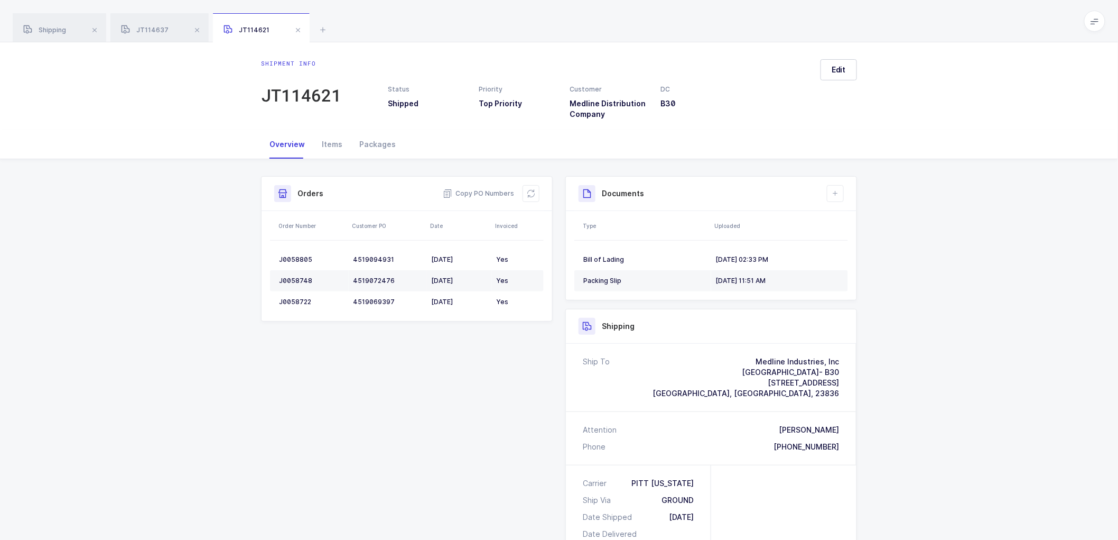
click at [161, 201] on div "Shipment Info Shipment Number JT114621 Status Shipped Priority Top Priority Cus…" at bounding box center [559, 449] width 1118 height 581
click at [52, 27] on span "Shipping" at bounding box center [44, 30] width 43 height 8
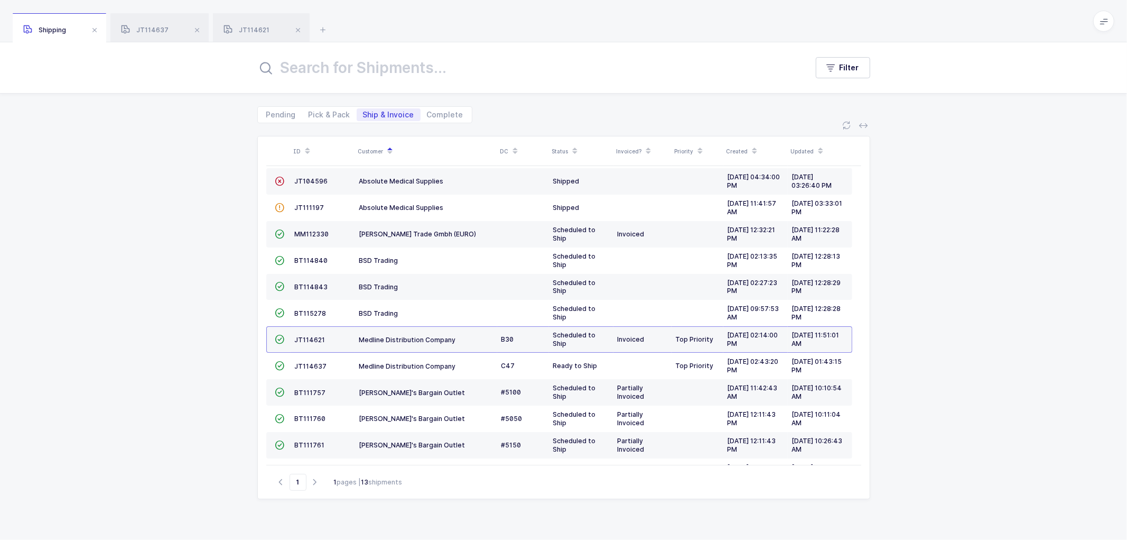
click at [134, 254] on div "ID Customer DC Status Invoiced? Priority Created Updated  BT104009 Absolute Me…" at bounding box center [563, 323] width 1127 height 400
click at [307, 362] on td "JT114637" at bounding box center [323, 366] width 64 height 26
click at [312, 366] on span "JT114637" at bounding box center [311, 366] width 32 height 8
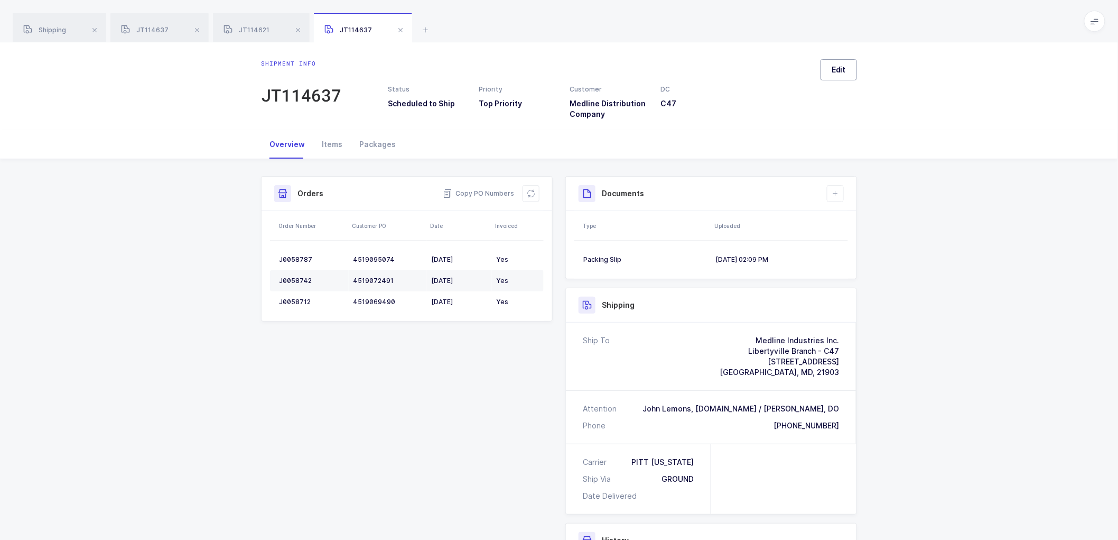
click at [845, 68] on span "Edit" at bounding box center [839, 69] width 14 height 11
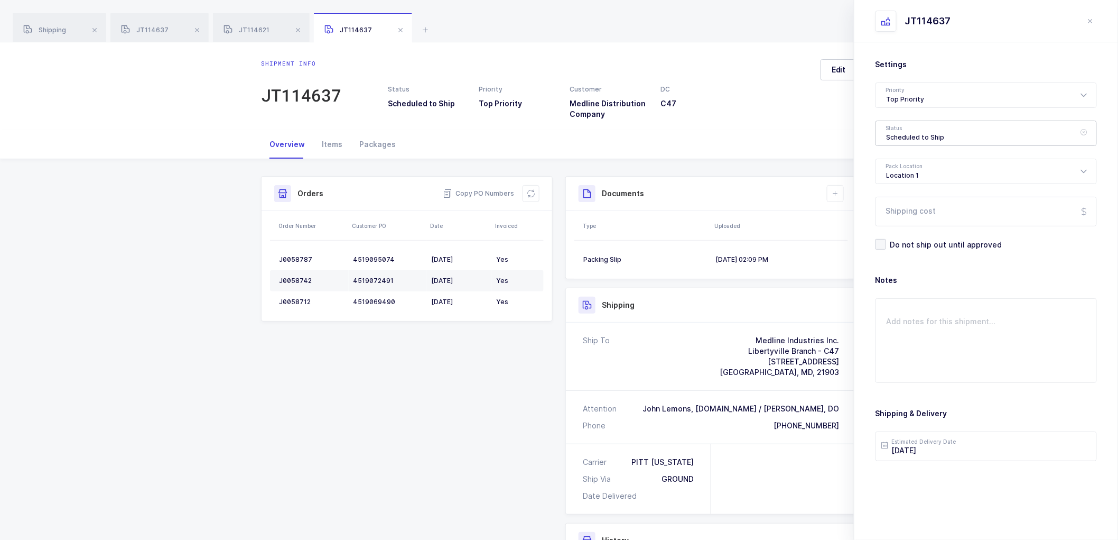
click at [908, 133] on div "Scheduled to Ship" at bounding box center [986, 133] width 221 height 25
click at [901, 218] on span "Shipped" at bounding box center [902, 214] width 30 height 9
type input "Shipped"
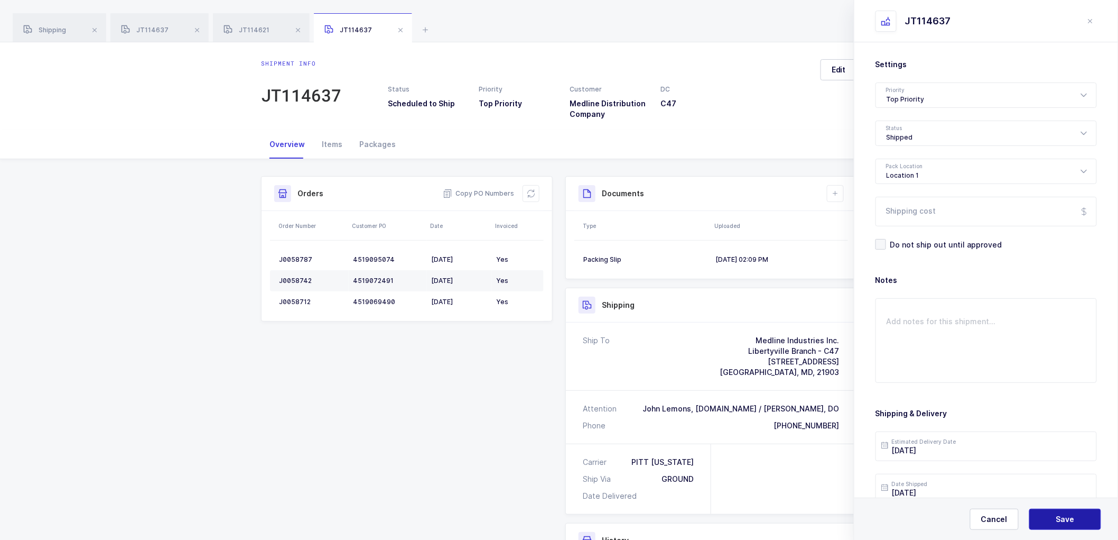
click at [1055, 517] on button "Save" at bounding box center [1066, 518] width 72 height 21
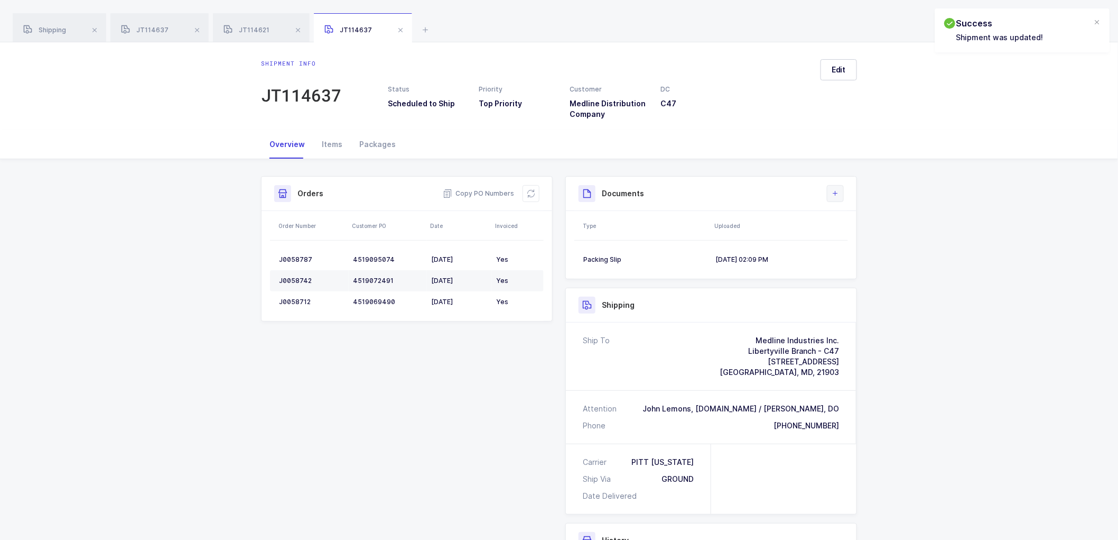
click at [836, 198] on button at bounding box center [835, 193] width 17 height 17
click at [882, 239] on li "Upload Document" at bounding box center [871, 240] width 79 height 17
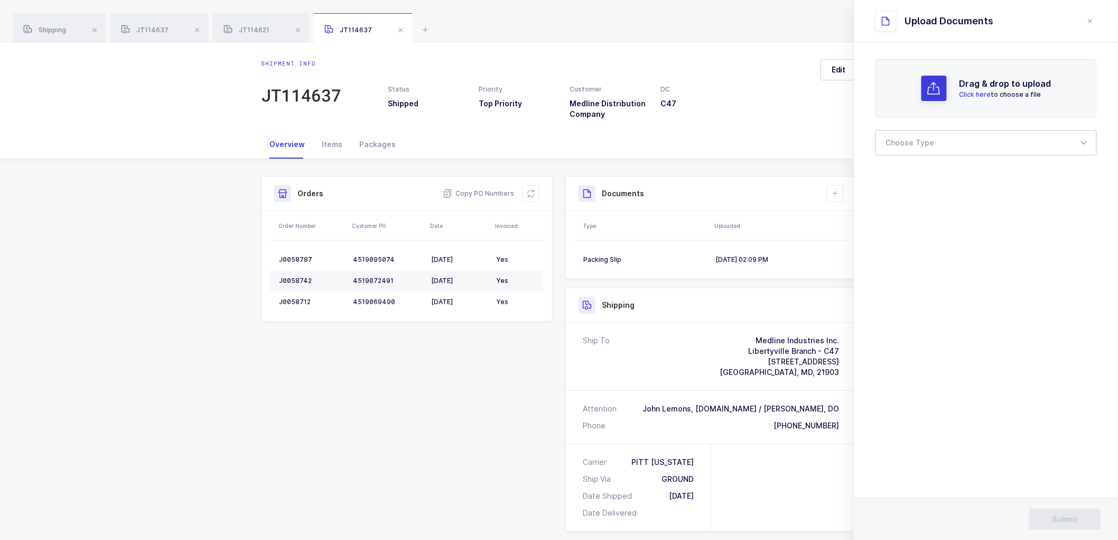
drag, startPoint x: 898, startPoint y: 134, endPoint x: 900, endPoint y: 140, distance: 5.9
click at [899, 135] on div at bounding box center [986, 142] width 221 height 25
click at [911, 171] on span "Bill of Lading" at bounding box center [911, 175] width 48 height 9
type input "Bill of Lading"
click at [1061, 520] on span "Submit" at bounding box center [1066, 519] width 26 height 11
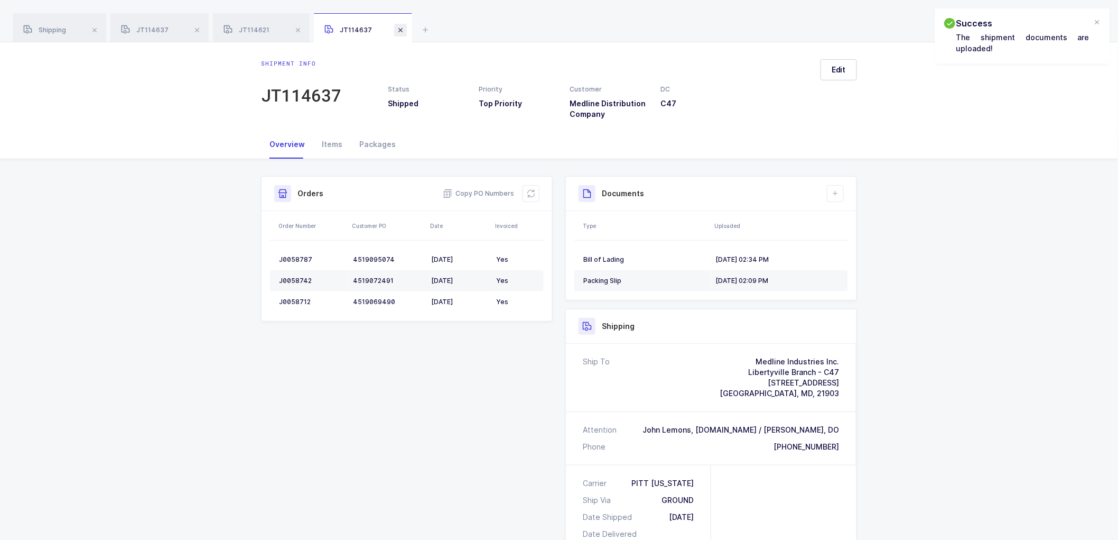
click at [396, 27] on span at bounding box center [400, 30] width 13 height 13
click at [296, 31] on span at bounding box center [298, 30] width 13 height 13
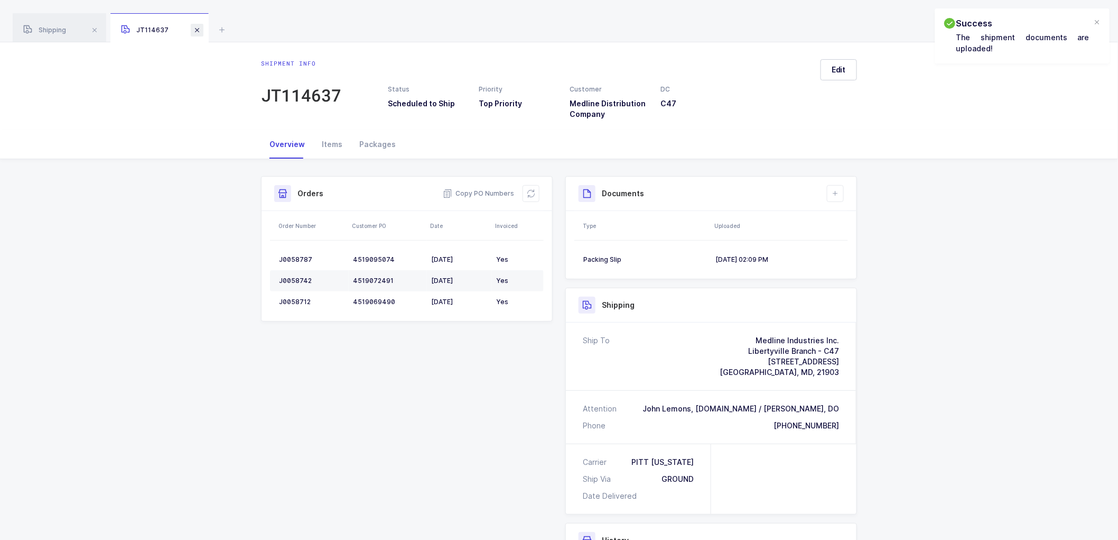
click at [200, 30] on span at bounding box center [197, 30] width 13 height 13
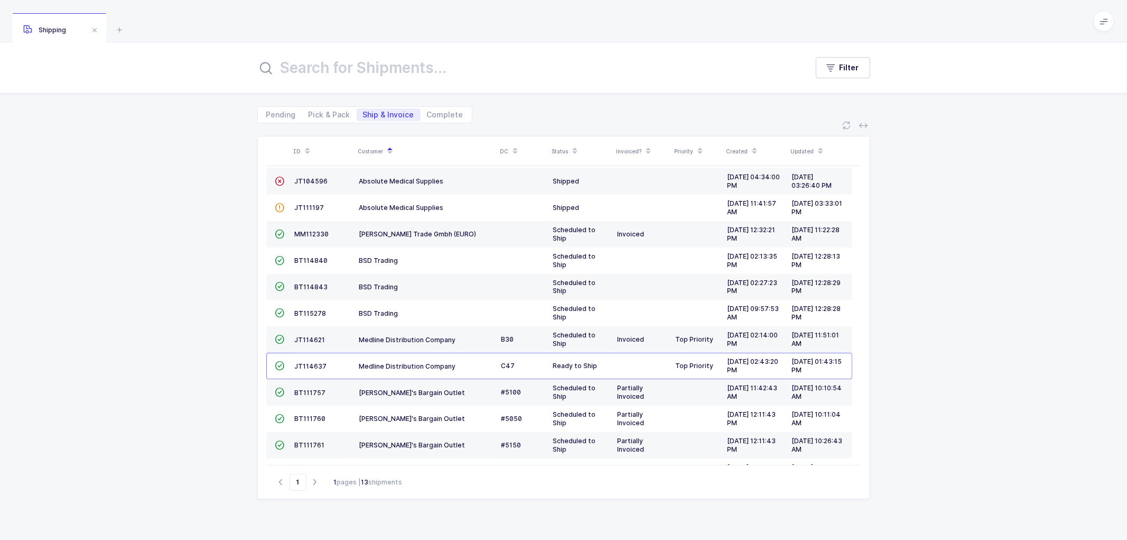
click at [182, 387] on div "ID Customer DC Status Invoiced? Priority Created Updated  BT104009 Absolute Me…" at bounding box center [563, 323] width 1127 height 400
